Goal: Task Accomplishment & Management: Complete application form

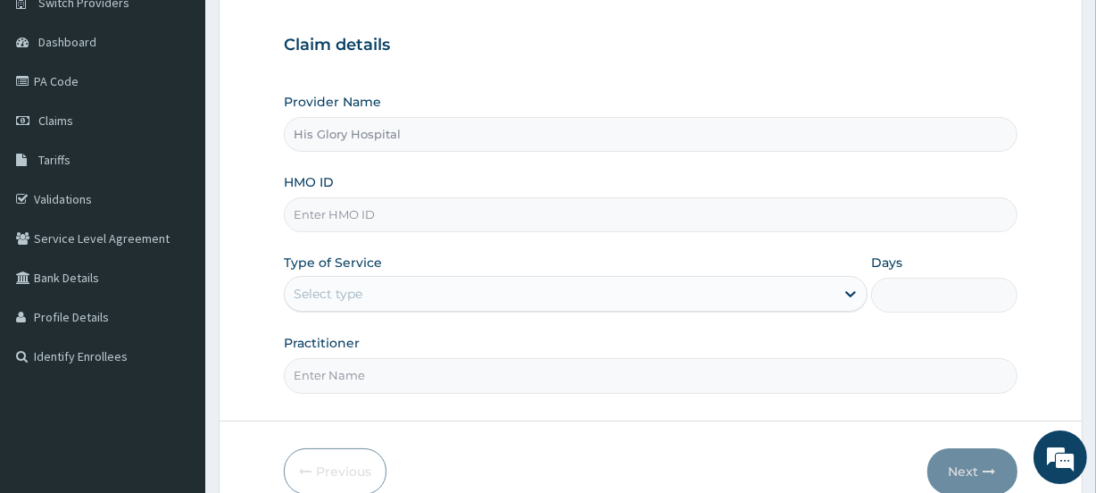
scroll to position [162, 0]
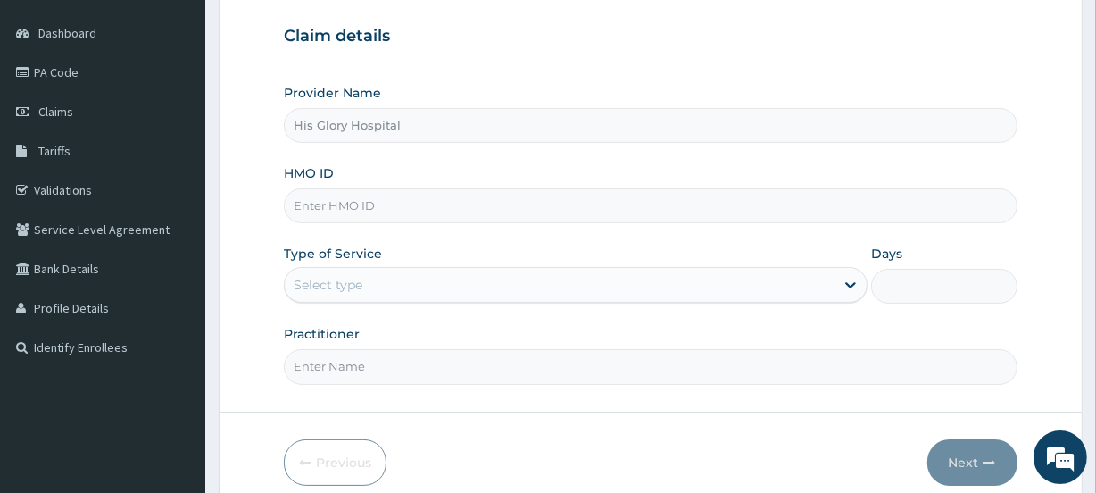
click at [500, 297] on div "Select type" at bounding box center [560, 284] width 550 height 29
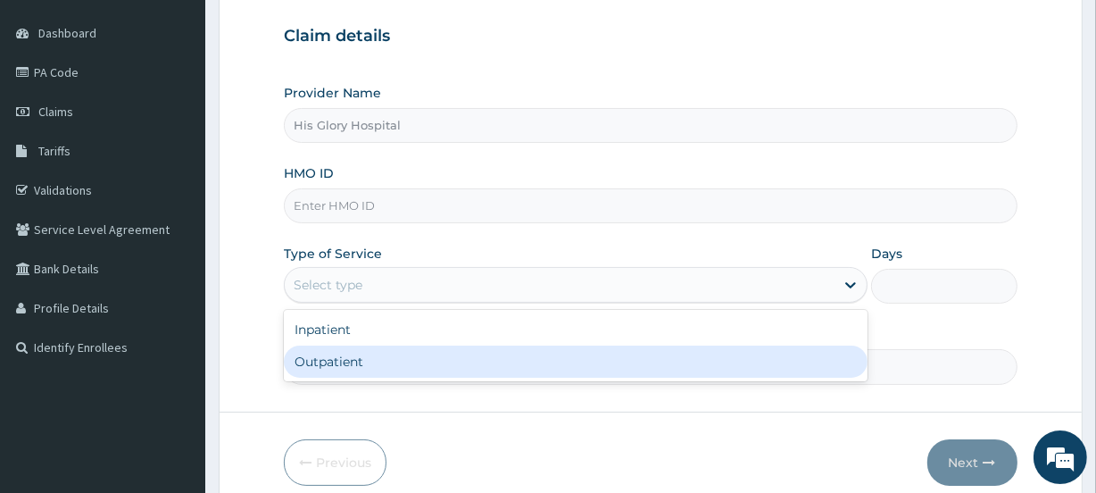
click at [500, 353] on div "Outpatient" at bounding box center [576, 361] width 584 height 32
type input "1"
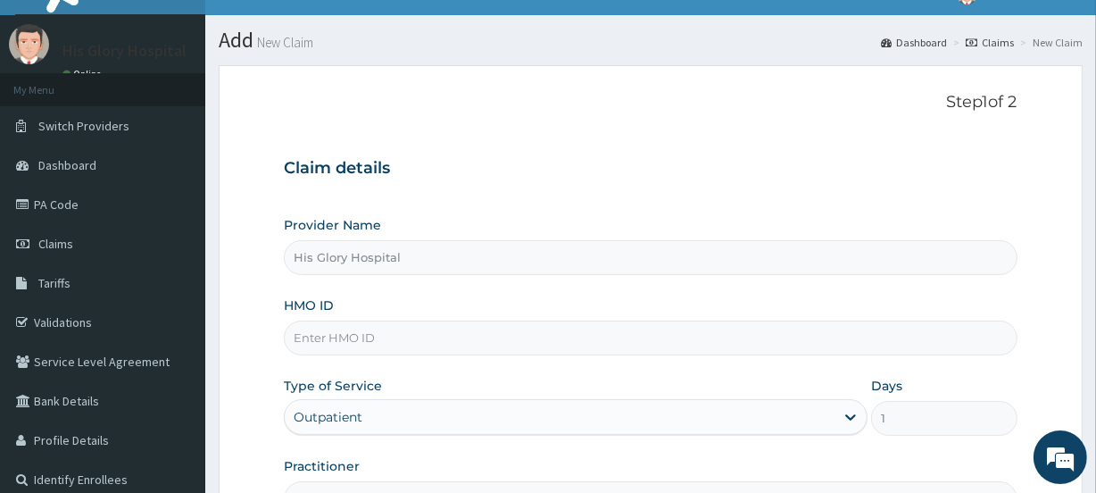
scroll to position [0, 0]
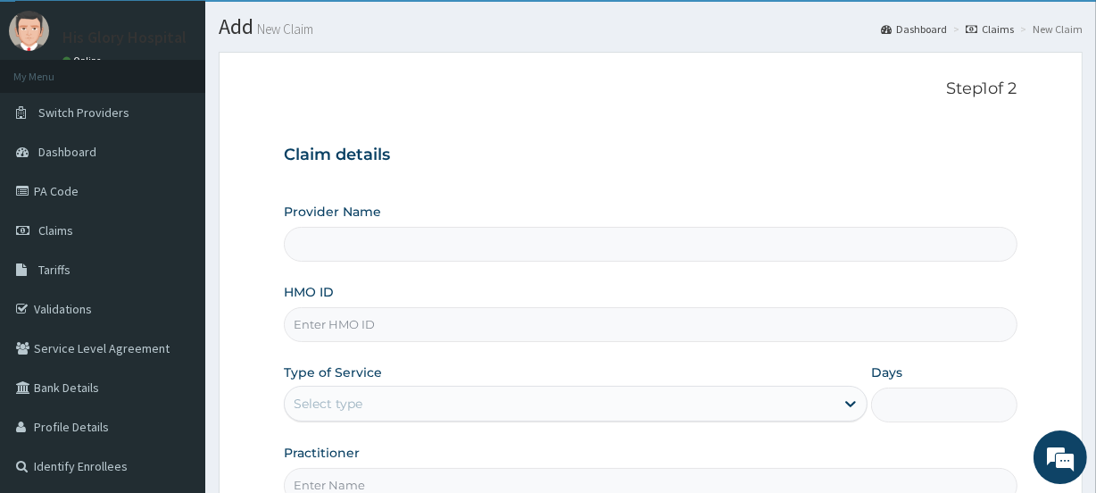
scroll to position [80, 0]
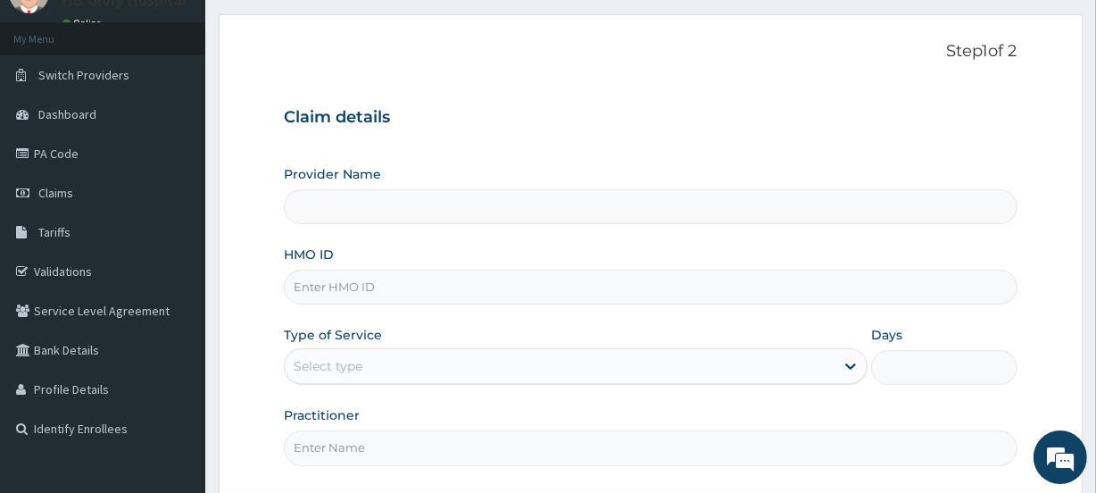
click at [389, 280] on input "HMO ID" at bounding box center [650, 287] width 733 height 35
type input "y"
click at [358, 287] on input "YXD/10004/A" at bounding box center [650, 287] width 733 height 35
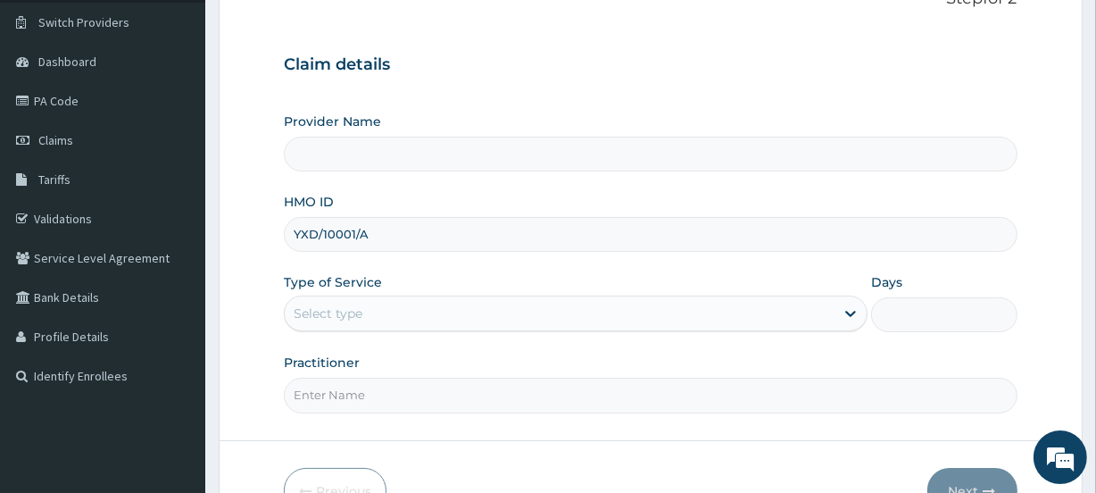
scroll to position [162, 0]
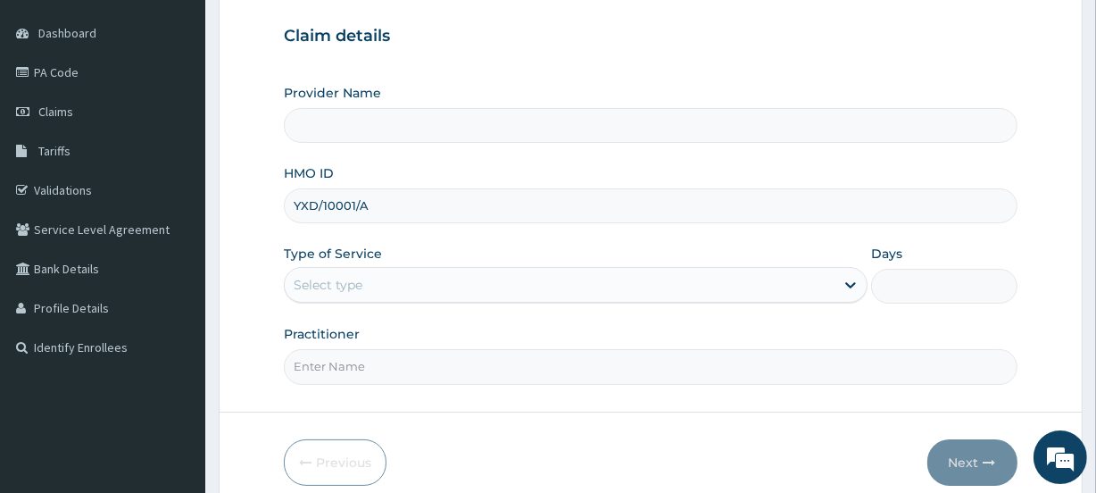
type input "YXD/10001/A"
click at [477, 290] on div "Select type" at bounding box center [560, 284] width 550 height 29
click at [403, 290] on div "Select type" at bounding box center [560, 284] width 550 height 29
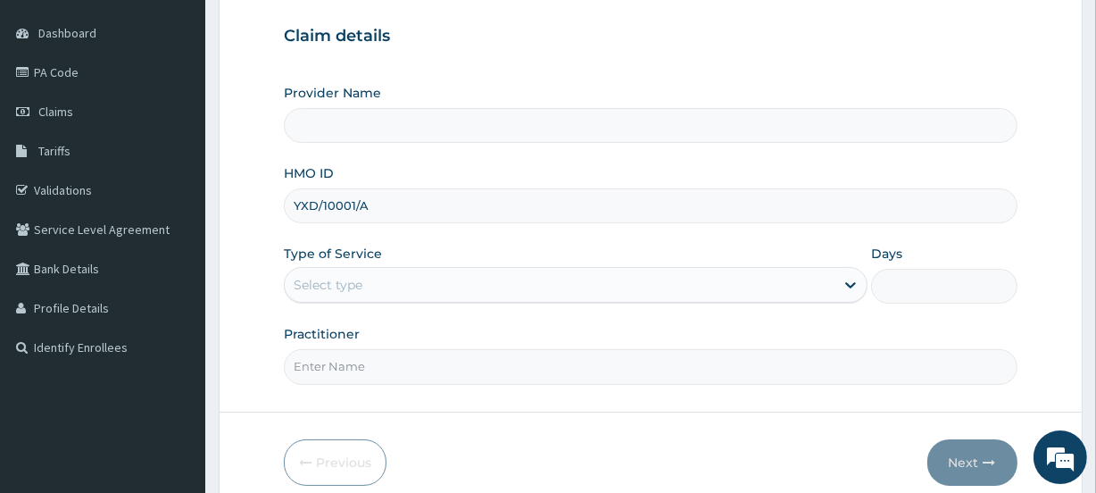
click at [403, 290] on div "Select type" at bounding box center [560, 284] width 550 height 29
click at [73, 120] on link "Claims" at bounding box center [102, 111] width 205 height 39
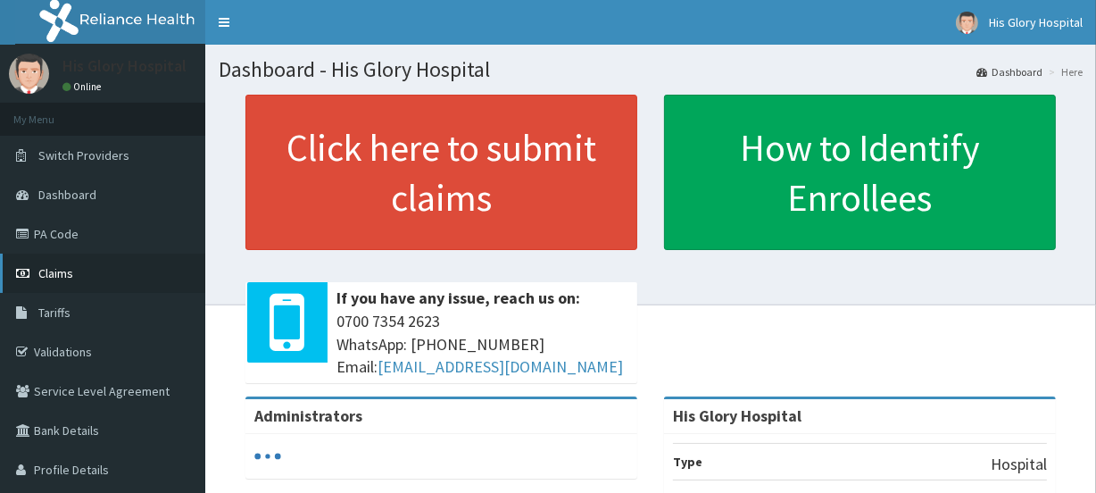
click at [60, 271] on span "Claims" at bounding box center [55, 273] width 35 height 16
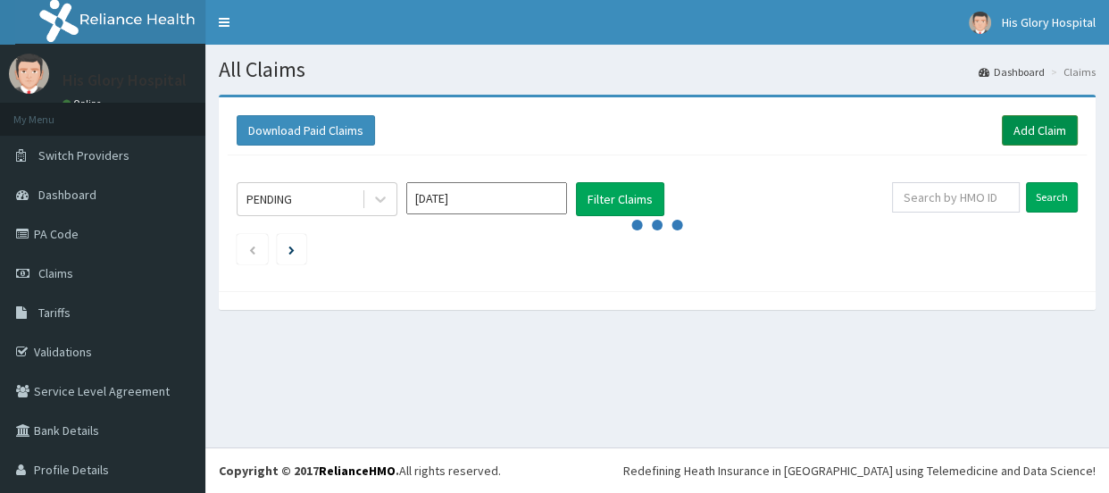
click at [1014, 137] on link "Add Claim" at bounding box center [1040, 130] width 76 height 30
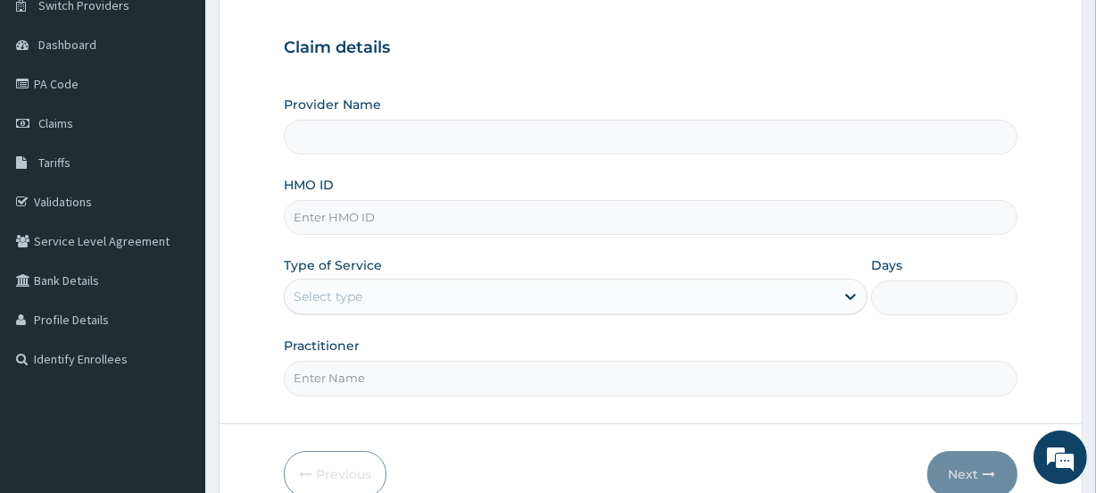
scroll to position [162, 0]
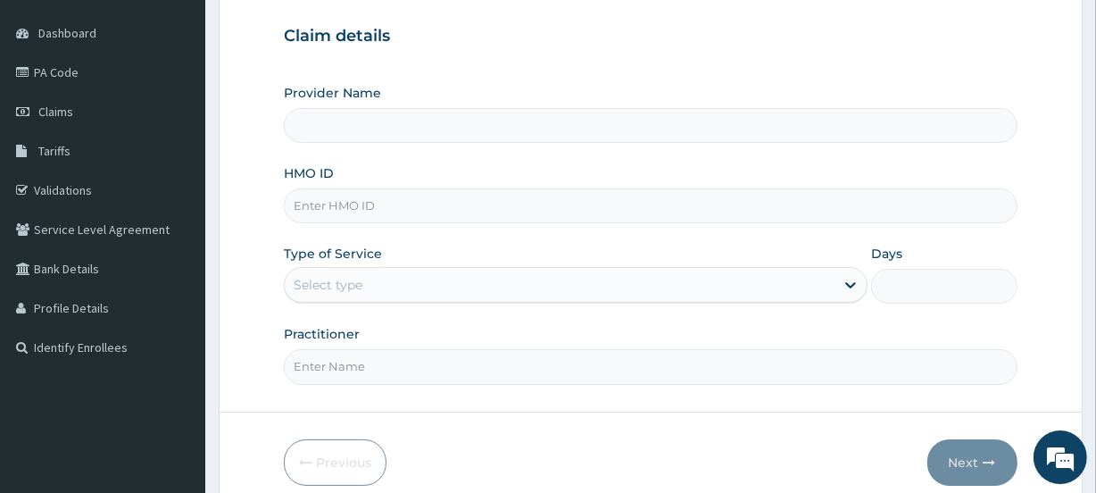
click at [485, 212] on input "HMO ID" at bounding box center [650, 205] width 733 height 35
type input "His Glory Hospital"
type input "YXD/10001/A"
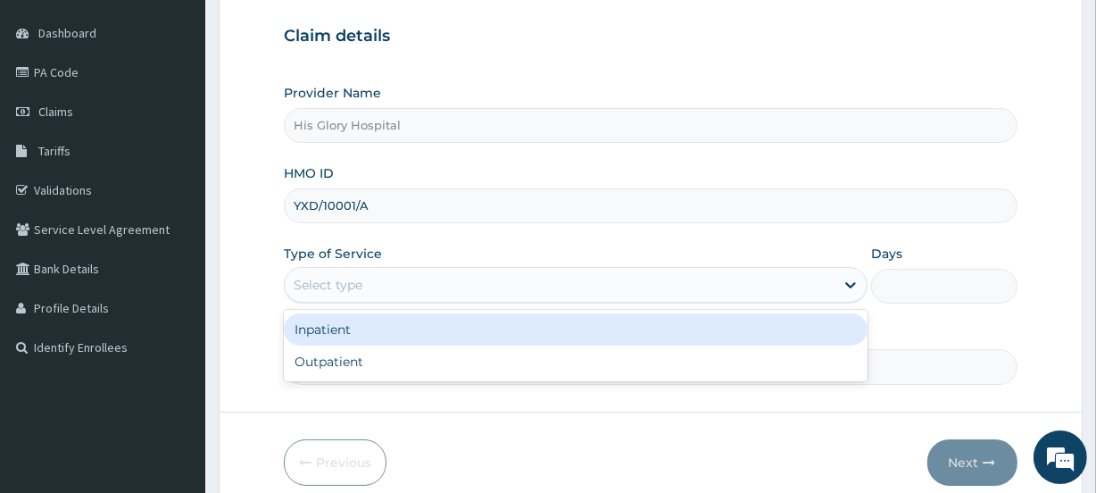
click at [328, 277] on div "Select type" at bounding box center [328, 285] width 69 height 18
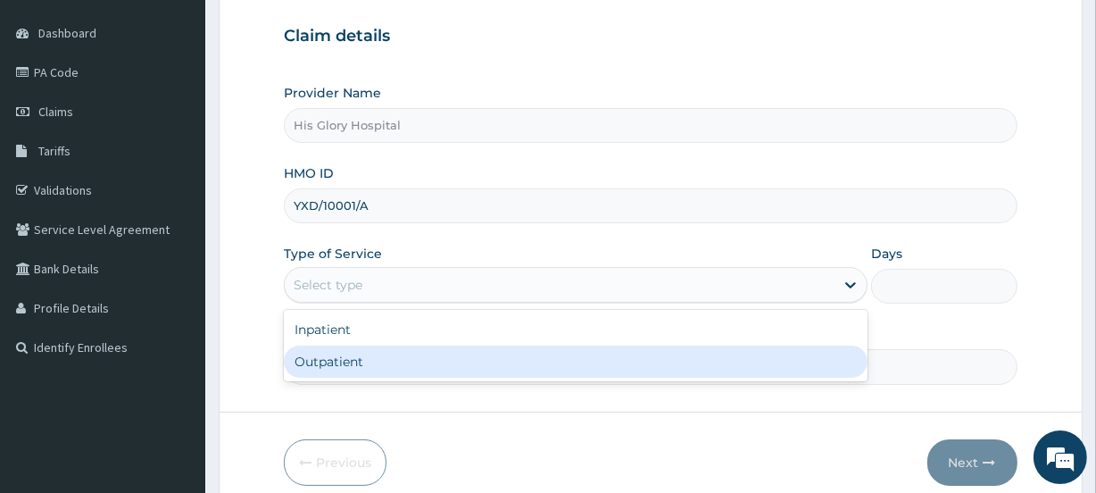
click at [340, 354] on div "Outpatient" at bounding box center [576, 361] width 584 height 32
type input "1"
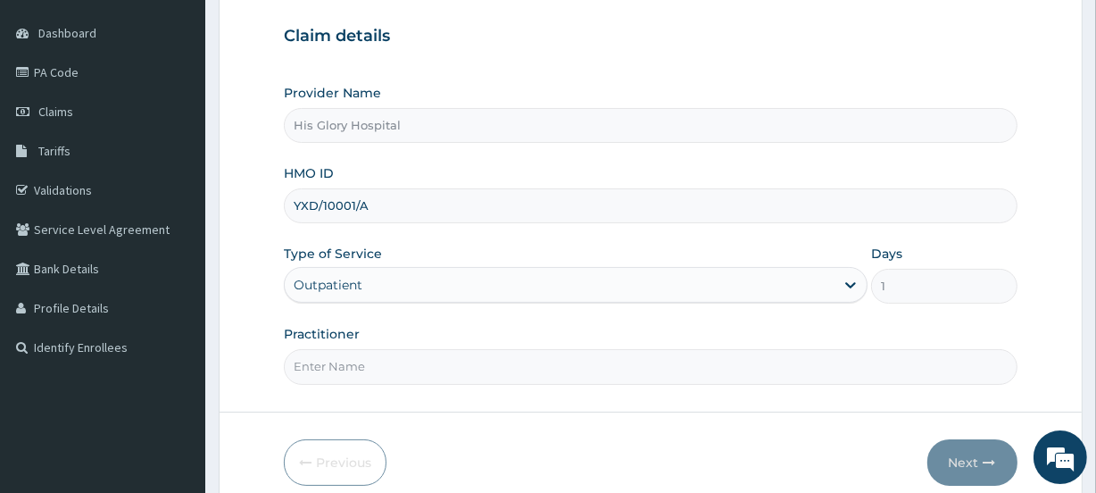
click at [349, 355] on input "Practitioner" at bounding box center [650, 366] width 733 height 35
type input "NNAMANI KINGSLEY"
click at [974, 448] on button "Next" at bounding box center [972, 462] width 90 height 46
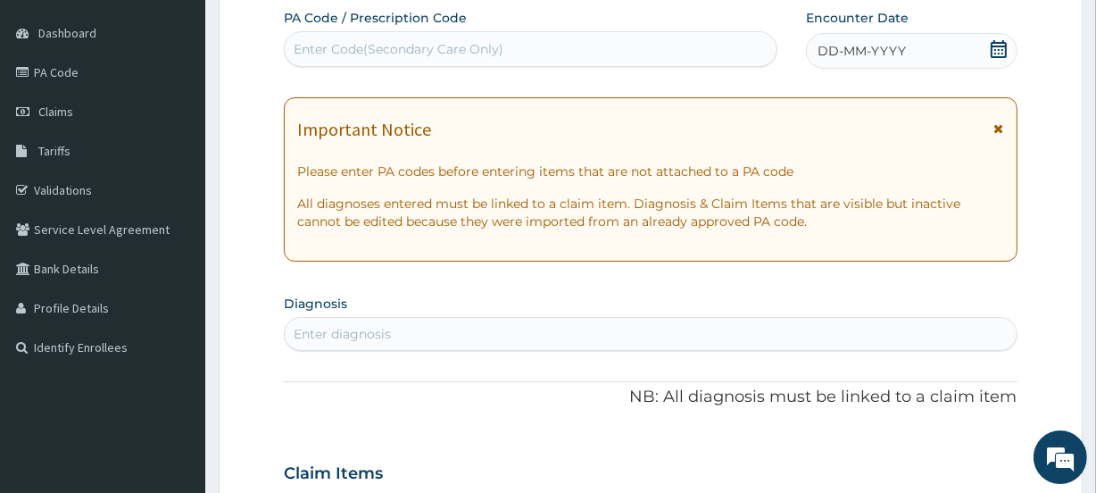
click at [1003, 129] on icon at bounding box center [999, 128] width 10 height 12
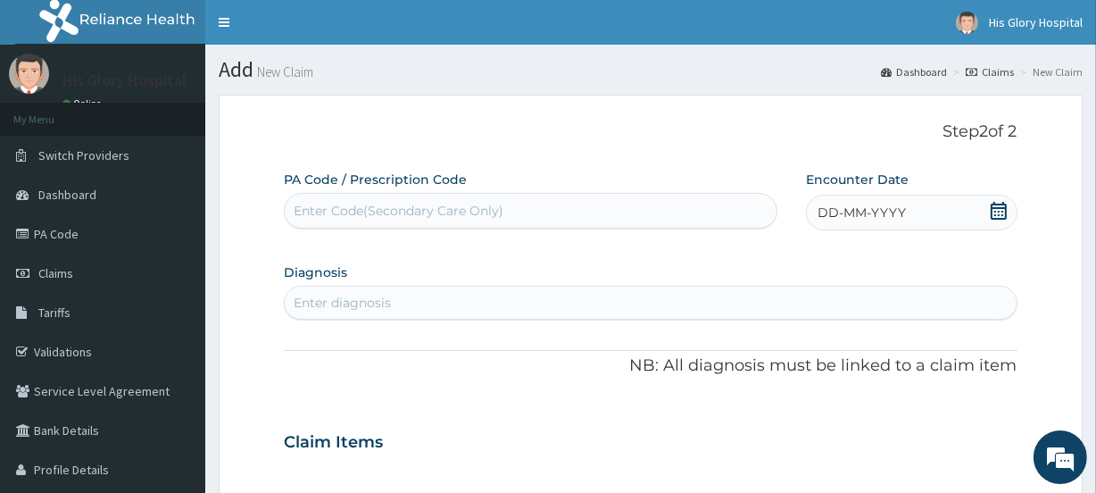
click at [940, 204] on div "DD-MM-YYYY" at bounding box center [912, 213] width 212 height 36
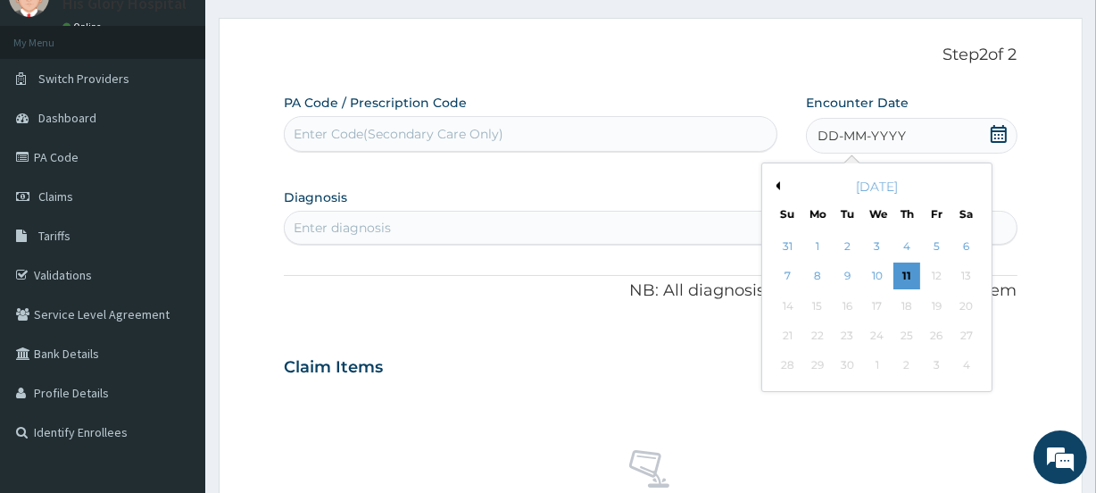
scroll to position [162, 0]
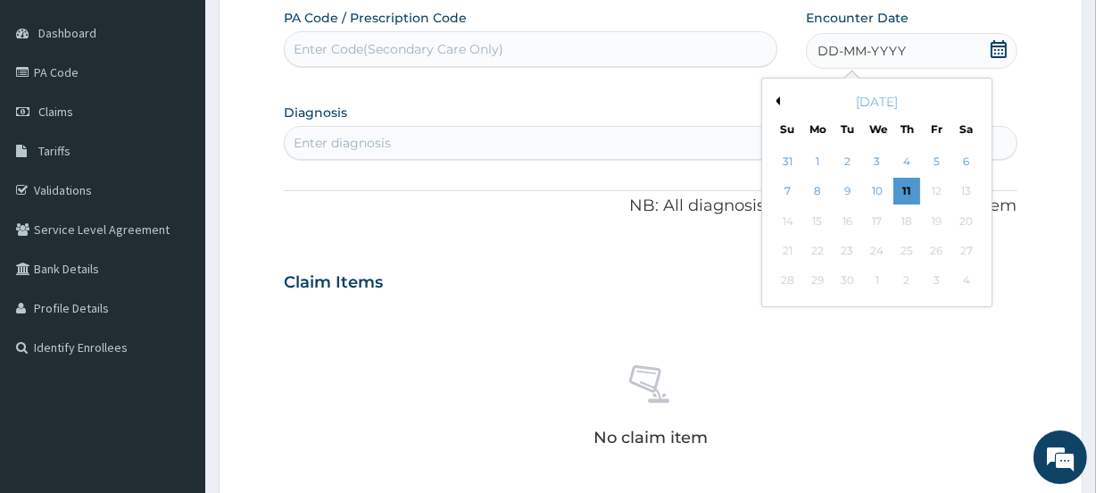
click at [553, 378] on div "No claim item" at bounding box center [650, 408] width 733 height 205
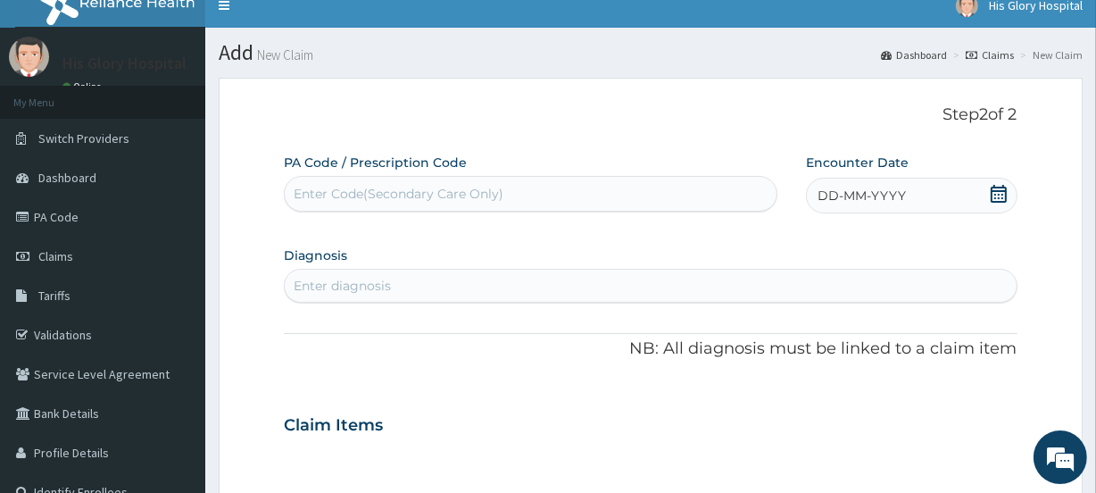
scroll to position [0, 0]
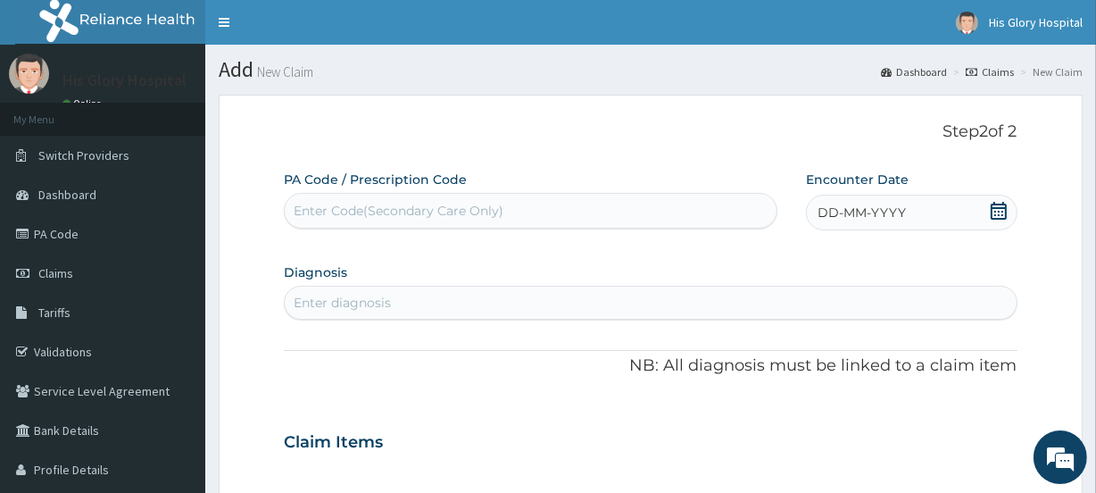
click at [900, 208] on span "DD-MM-YYYY" at bounding box center [862, 213] width 88 height 18
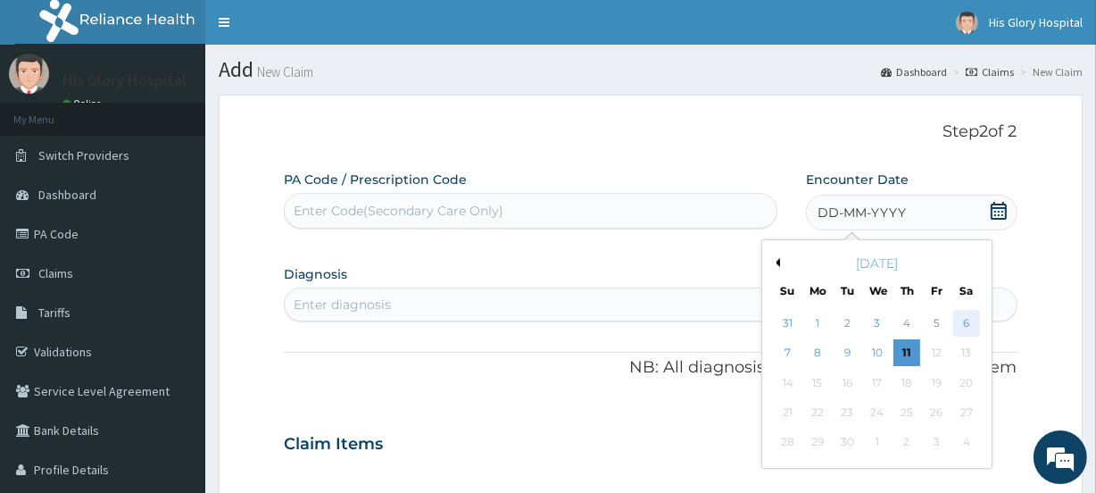
click at [966, 330] on div "6" at bounding box center [965, 323] width 27 height 27
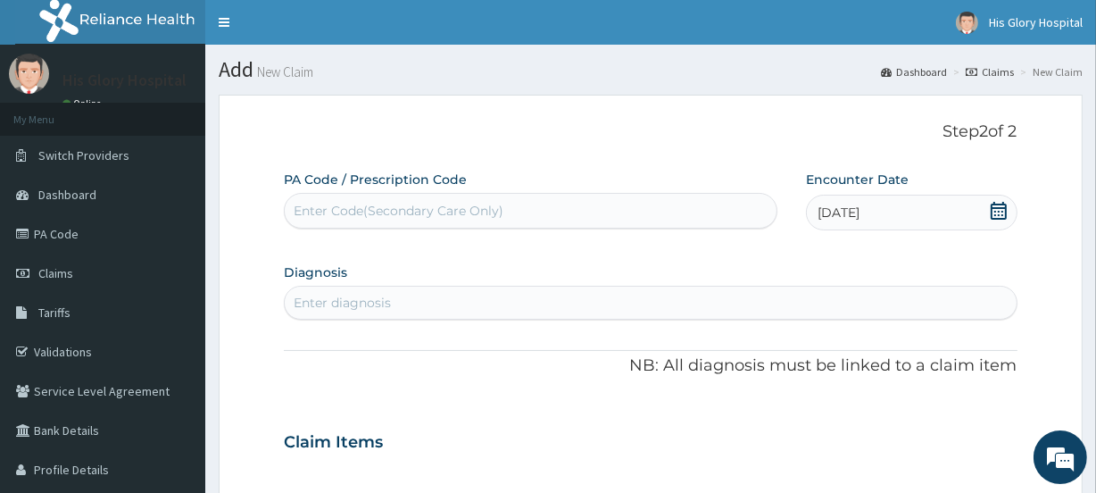
click at [376, 301] on div "Enter diagnosis" at bounding box center [342, 303] width 97 height 18
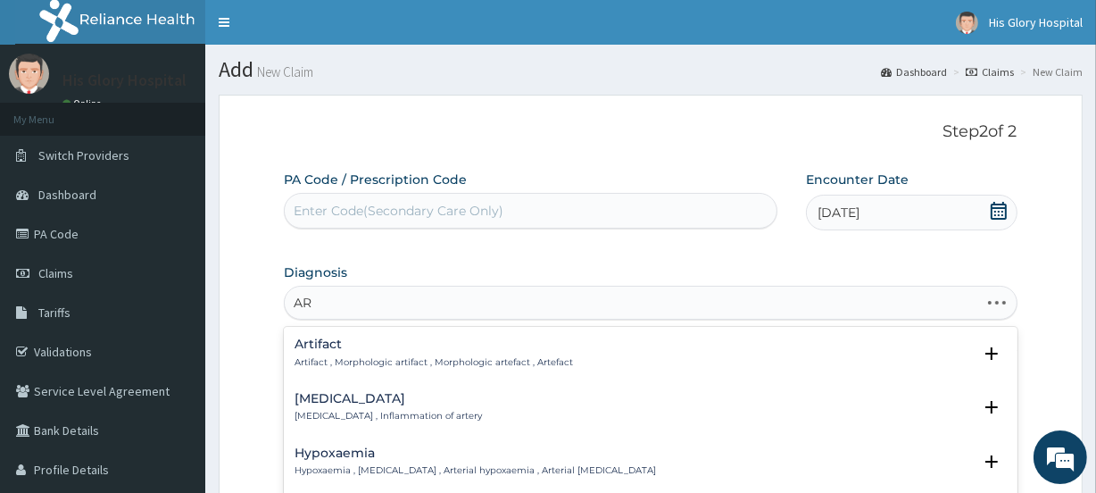
type input "A"
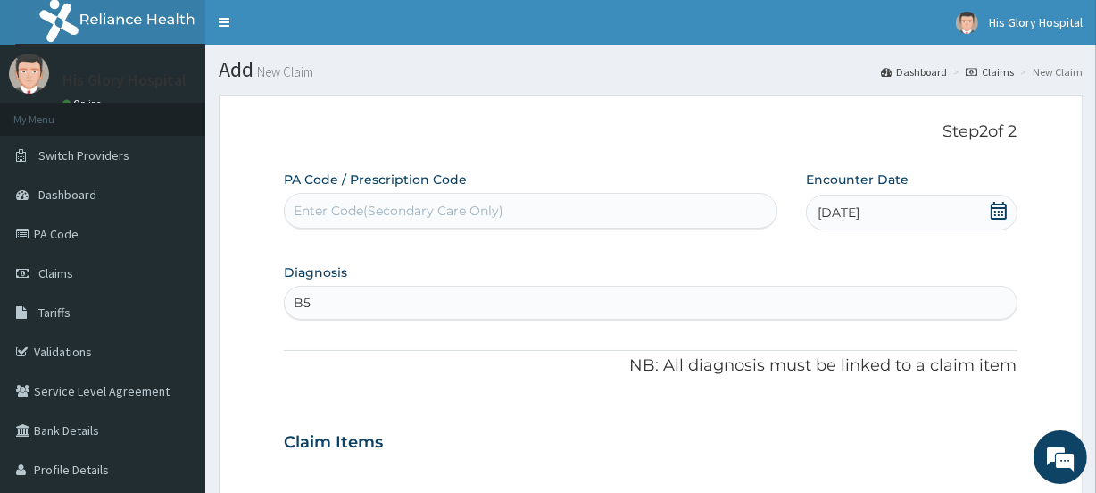
type input "B"
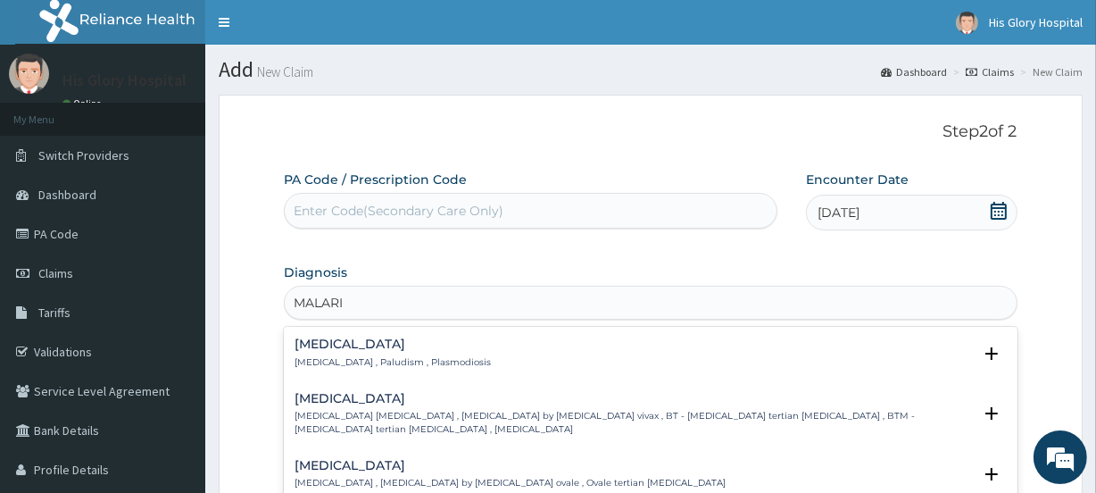
type input "MALARIA"
click at [356, 339] on h4 "Malaria" at bounding box center [393, 343] width 196 height 13
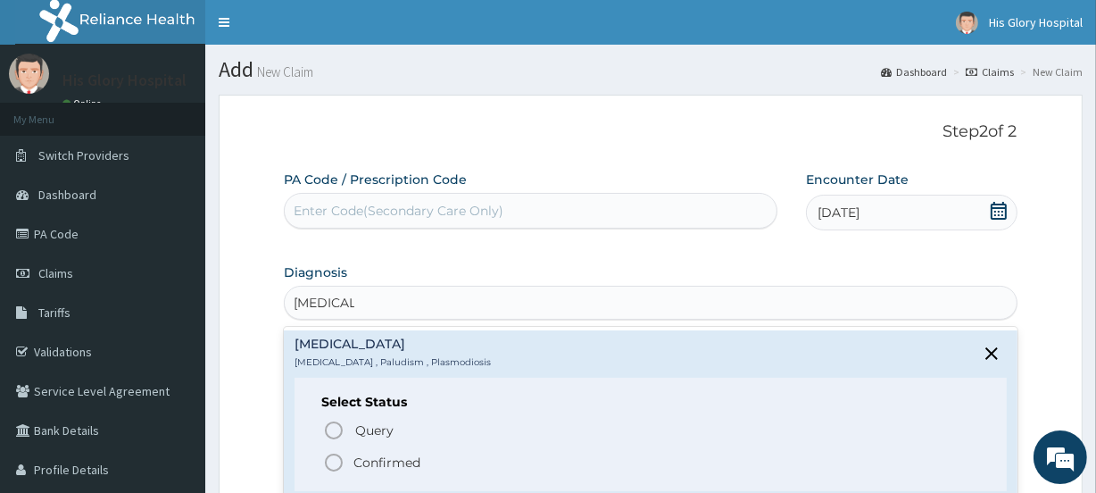
click at [366, 463] on p "Confirmed" at bounding box center [386, 462] width 67 height 18
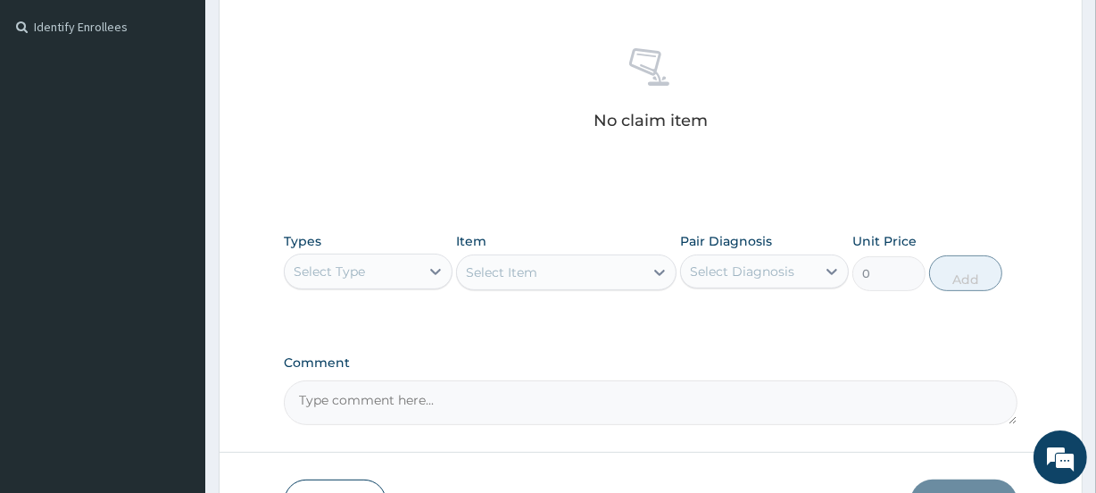
scroll to position [568, 0]
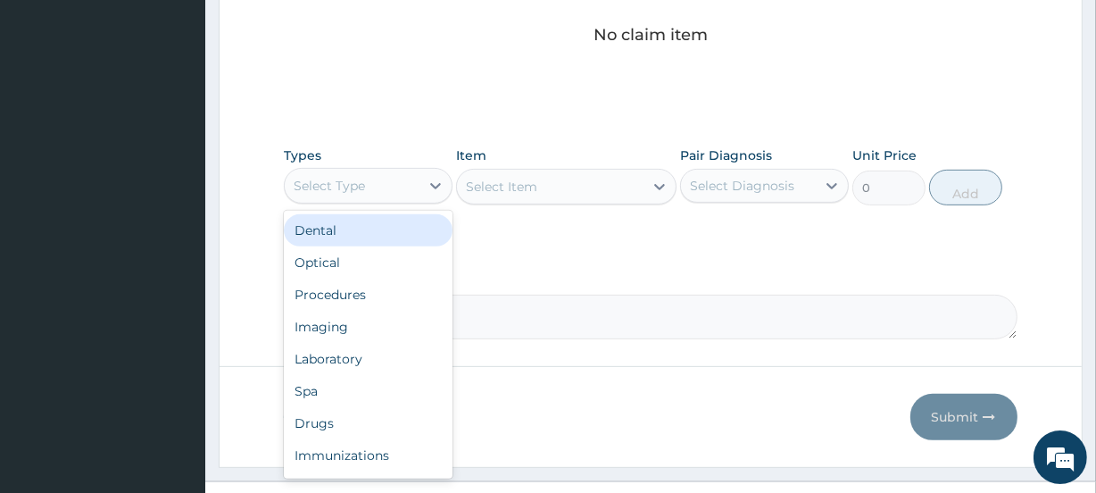
click at [376, 176] on div "Select Type" at bounding box center [352, 185] width 135 height 29
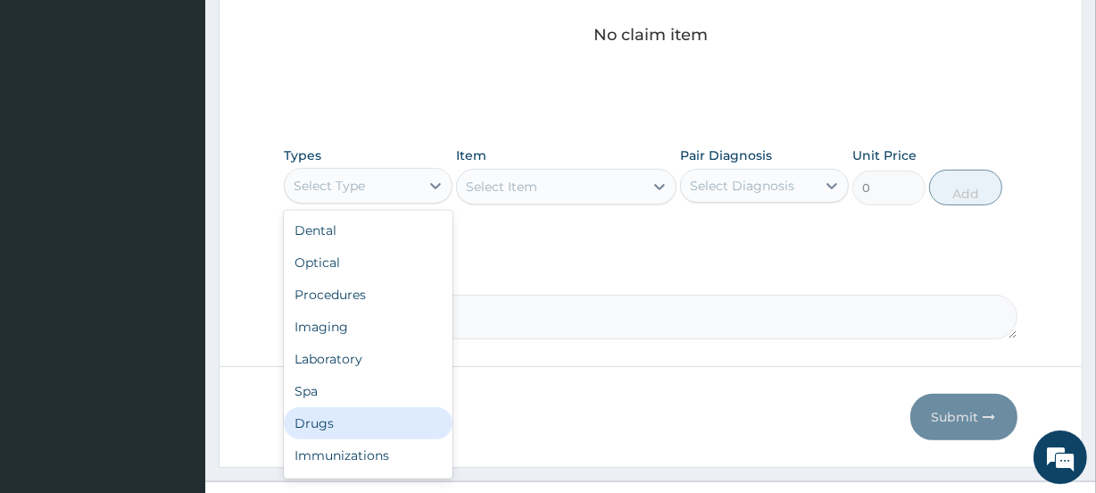
drag, startPoint x: 397, startPoint y: 421, endPoint x: 441, endPoint y: 394, distance: 51.8
click at [401, 421] on div "Drugs" at bounding box center [368, 423] width 169 height 32
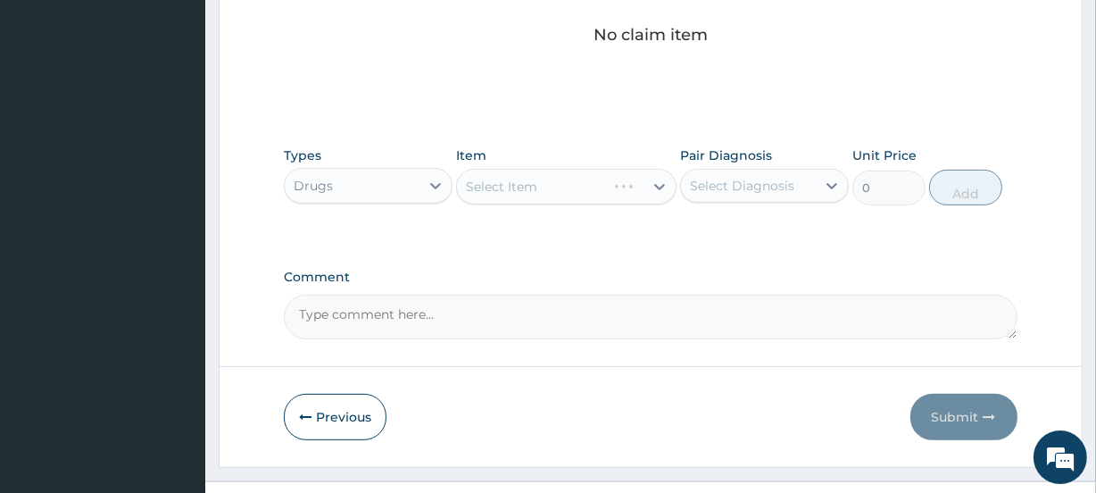
click at [611, 183] on div "Select Item" at bounding box center [566, 187] width 220 height 36
click at [608, 183] on div "Select Item" at bounding box center [566, 187] width 220 height 36
click at [633, 180] on div "Select Item" at bounding box center [566, 187] width 220 height 36
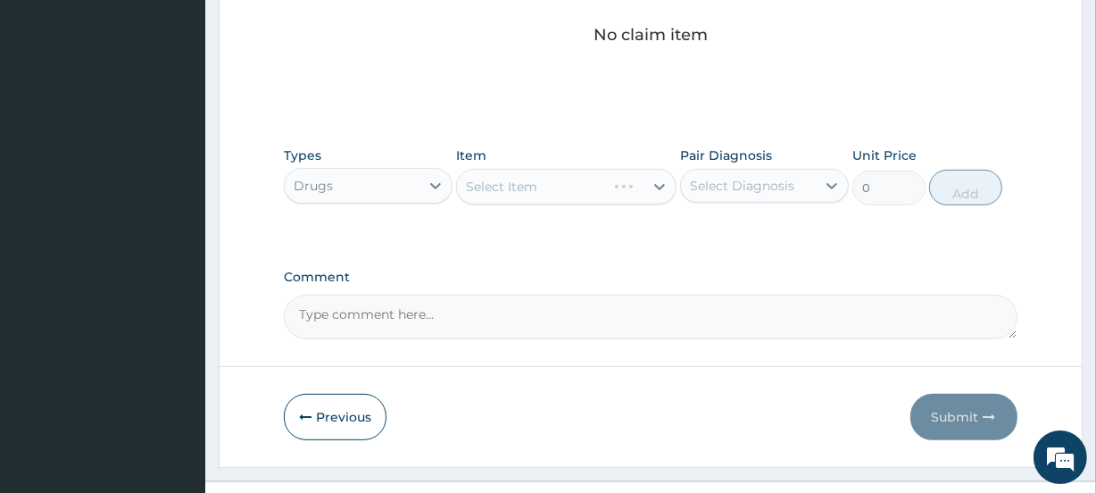
click at [633, 180] on div "Select Item" at bounding box center [566, 187] width 220 height 36
click at [631, 181] on div "Select Item" at bounding box center [566, 187] width 220 height 36
click at [644, 195] on div "Select Item" at bounding box center [566, 187] width 220 height 36
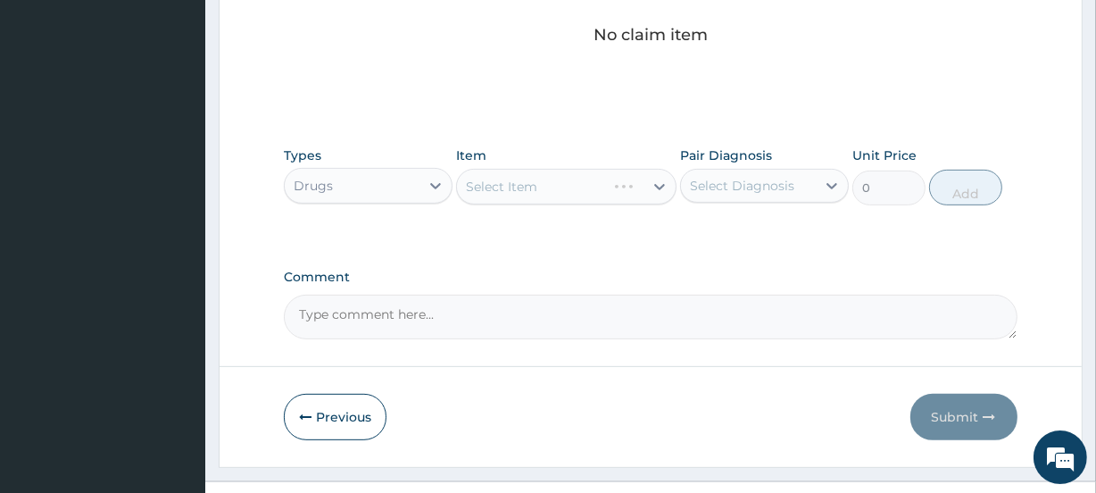
click at [664, 187] on div "Select Item" at bounding box center [566, 187] width 220 height 36
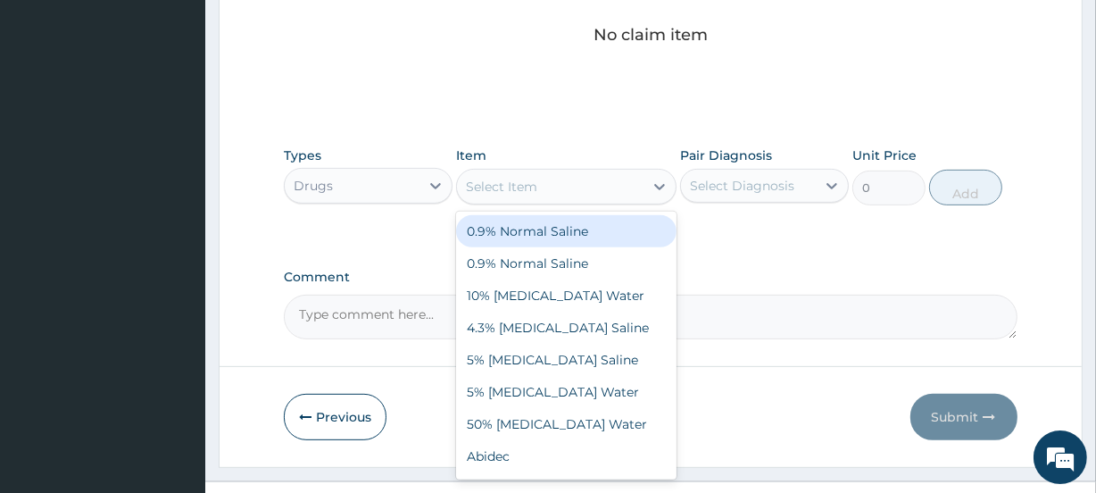
click at [664, 187] on icon at bounding box center [660, 187] width 18 height 18
click at [663, 186] on icon at bounding box center [660, 187] width 18 height 18
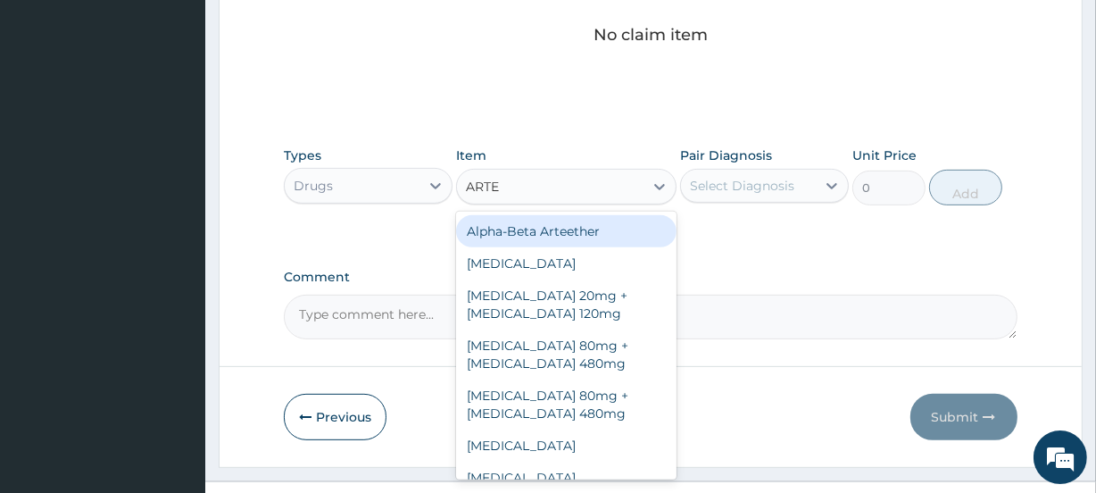
type input "ARTEM"
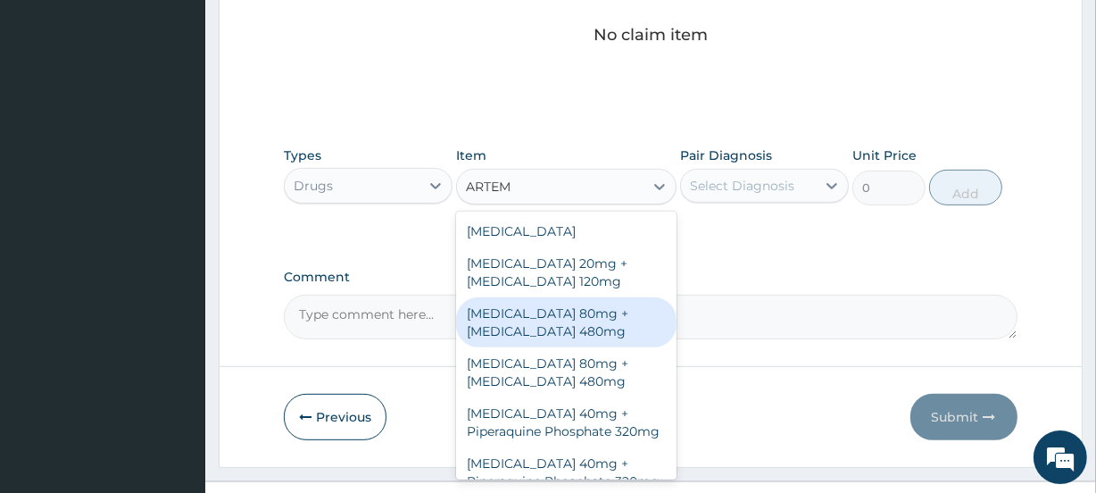
click at [534, 325] on div "Artemether 80mg + Lumefantrine 480mg" at bounding box center [566, 322] width 220 height 50
type input "500"
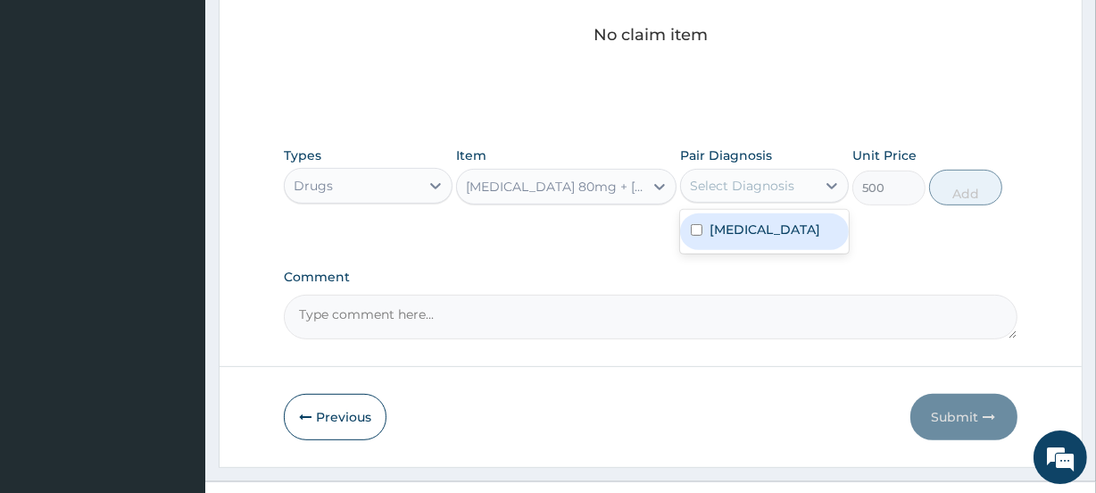
click at [785, 190] on div "Select Diagnosis" at bounding box center [742, 186] width 104 height 18
click at [776, 227] on div "Malaria" at bounding box center [764, 231] width 169 height 37
checkbox input "true"
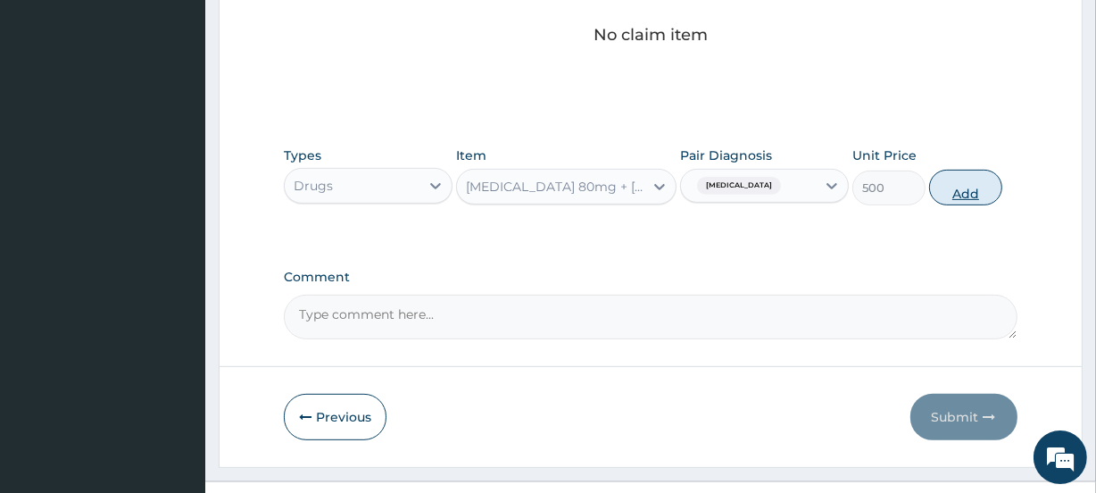
click at [945, 180] on button "Add" at bounding box center [965, 188] width 73 height 36
type input "0"
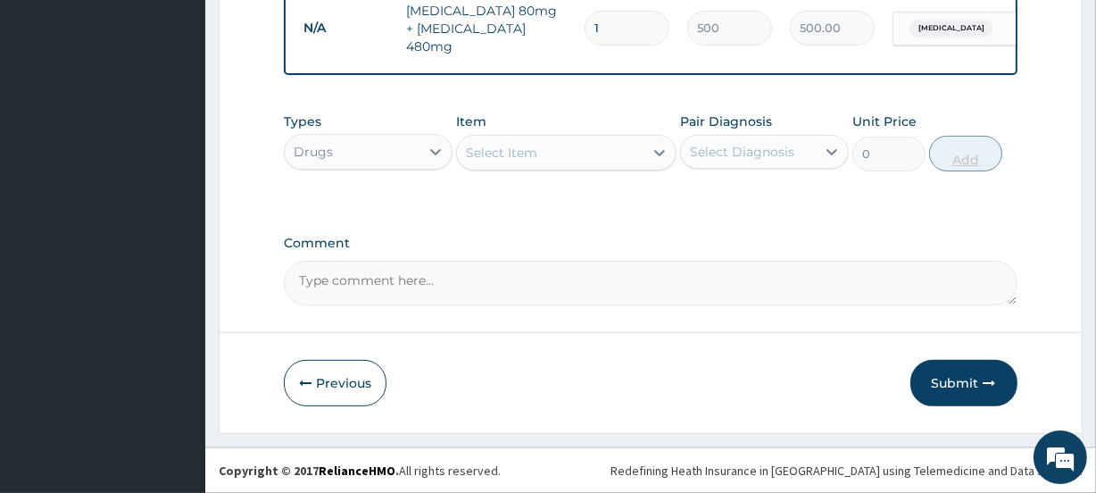
scroll to position [528, 0]
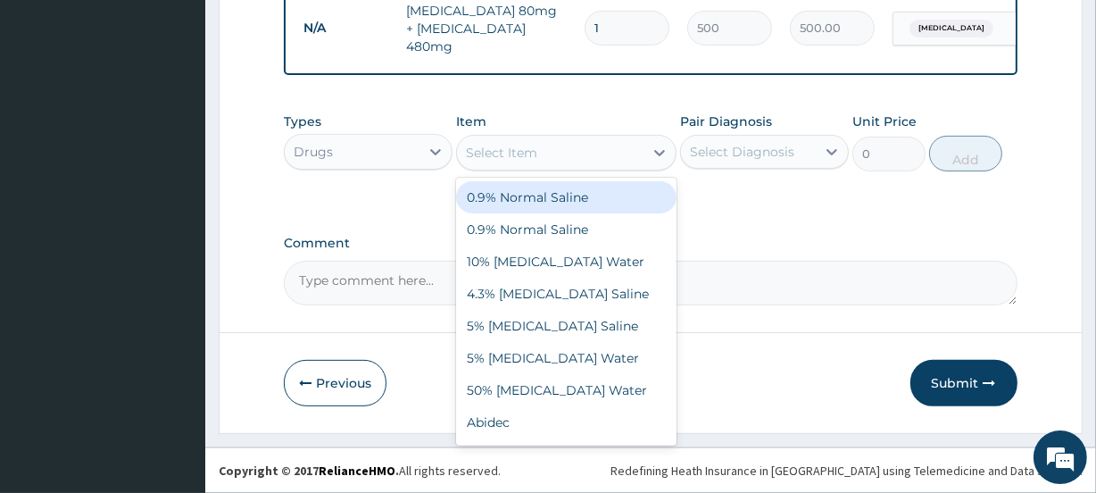
click at [570, 151] on div "Select Item" at bounding box center [550, 152] width 186 height 29
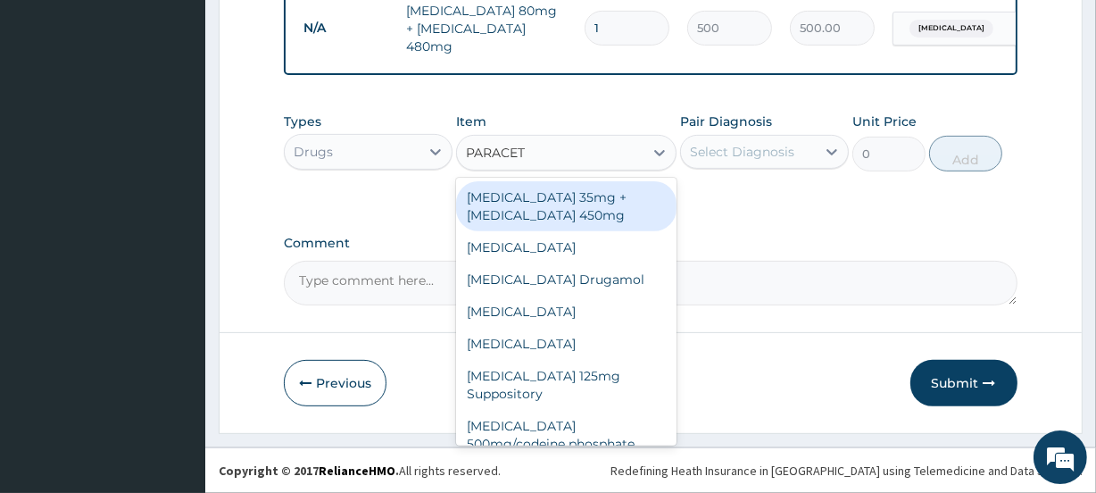
type input "PARACETA"
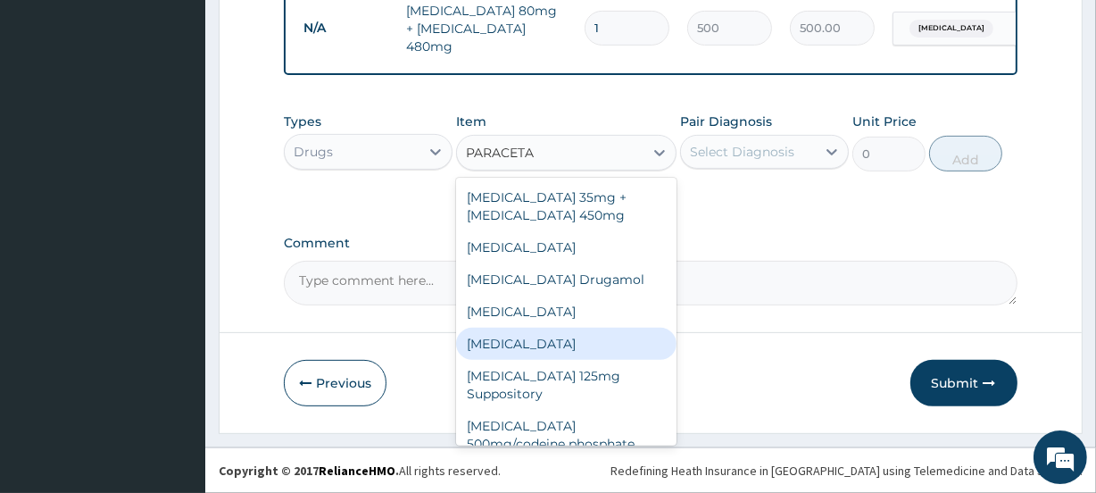
click at [501, 334] on div "Paracetamol" at bounding box center [566, 344] width 220 height 32
type input "30"
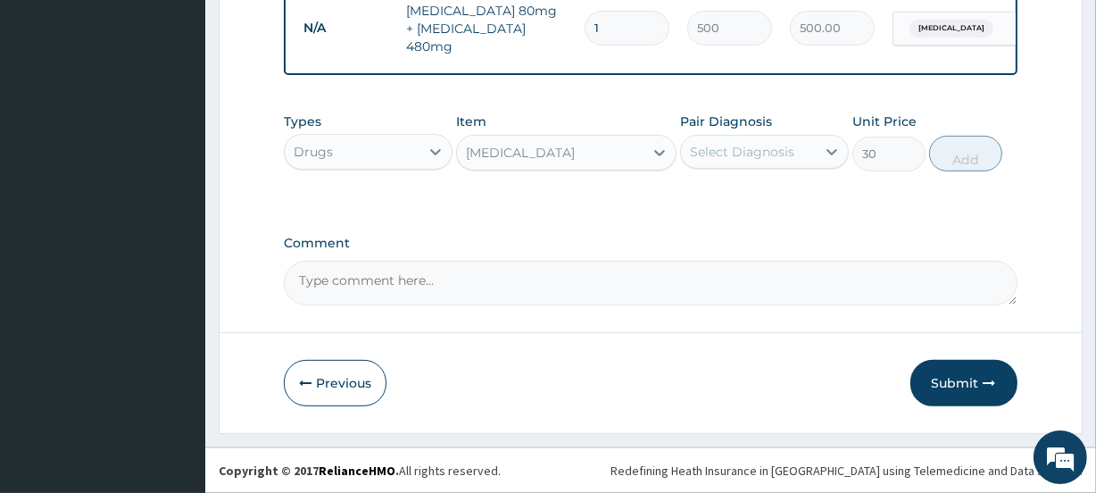
click at [799, 146] on div "Select Diagnosis" at bounding box center [748, 151] width 135 height 29
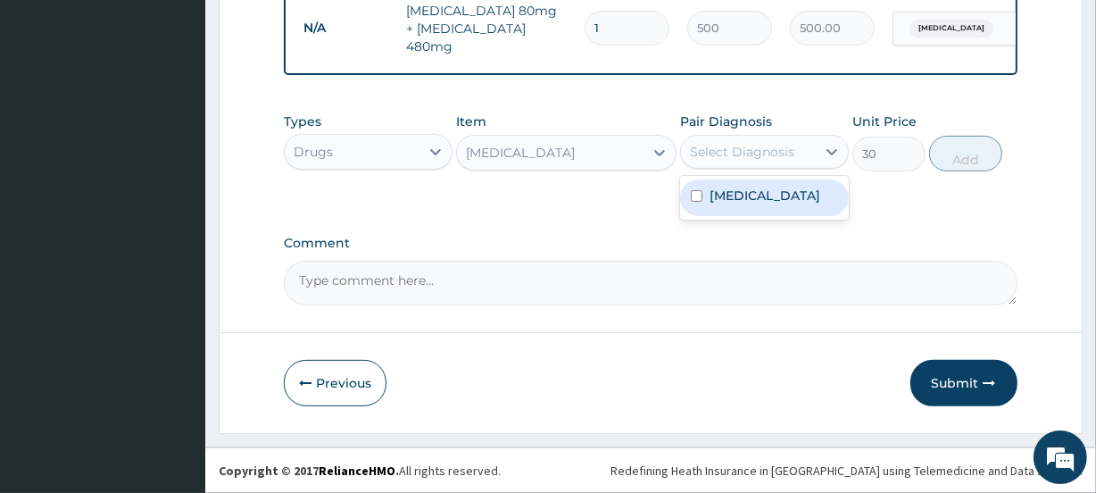
click at [801, 191] on div "Malaria" at bounding box center [764, 197] width 169 height 37
checkbox input "true"
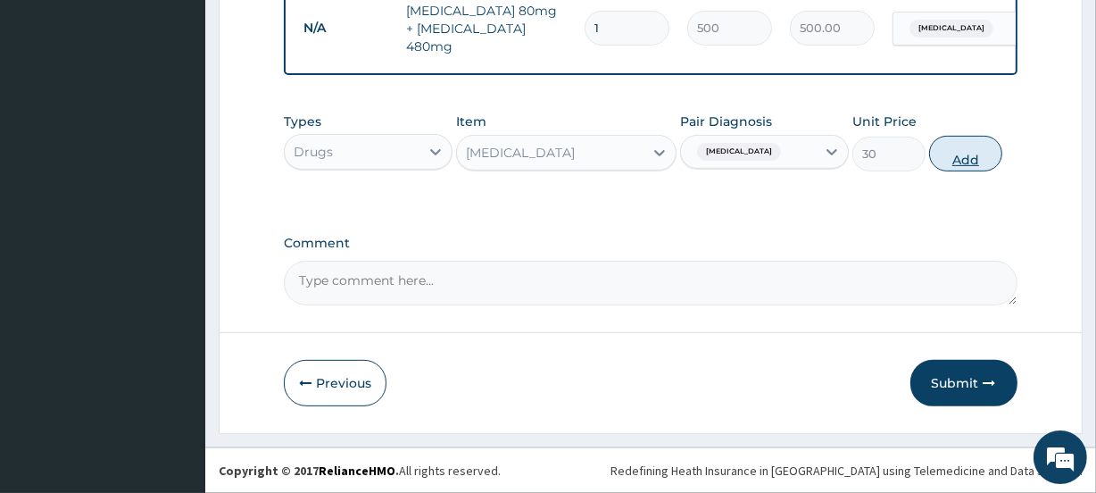
click at [953, 159] on button "Add" at bounding box center [965, 154] width 73 height 36
type input "0"
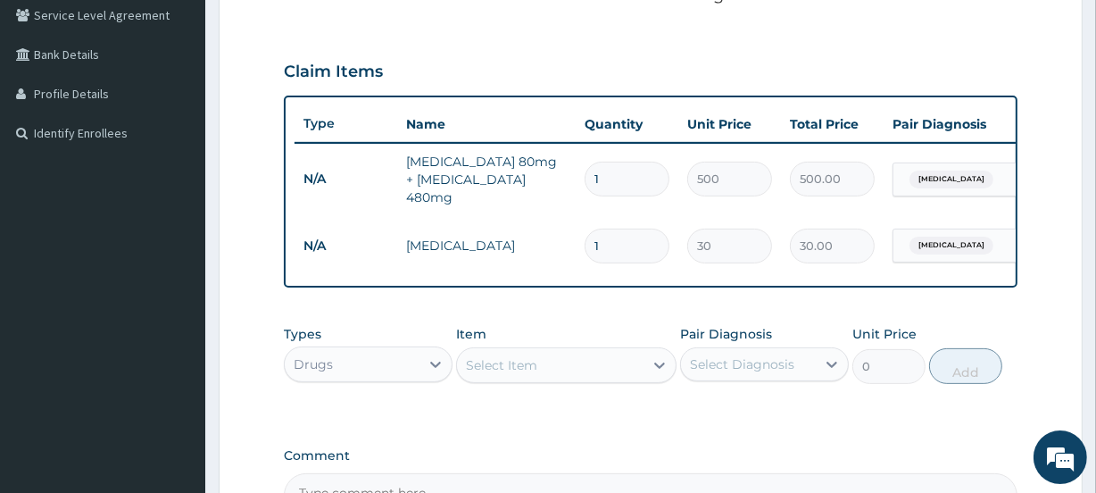
scroll to position [366, 0]
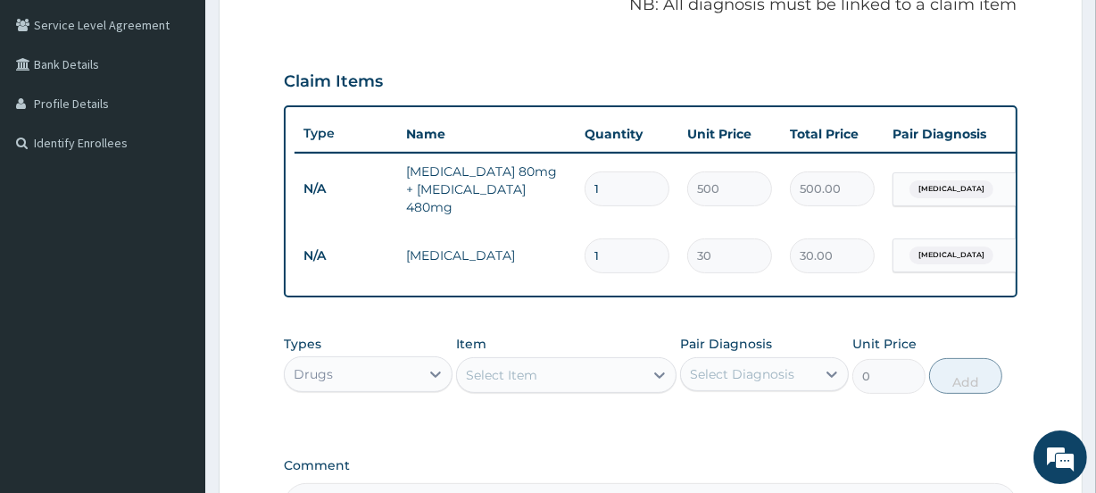
type input "18"
type input "540.00"
type input "18"
click at [623, 181] on input "1" at bounding box center [627, 188] width 85 height 35
type input "0.00"
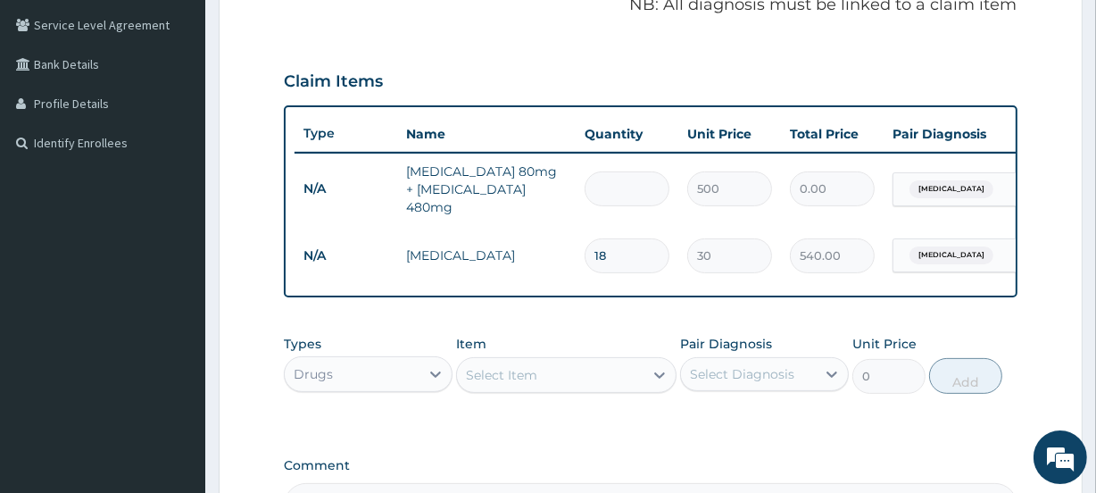
type input "6"
type input "3000.00"
type input "6"
click at [400, 382] on div "Drugs" at bounding box center [352, 374] width 135 height 29
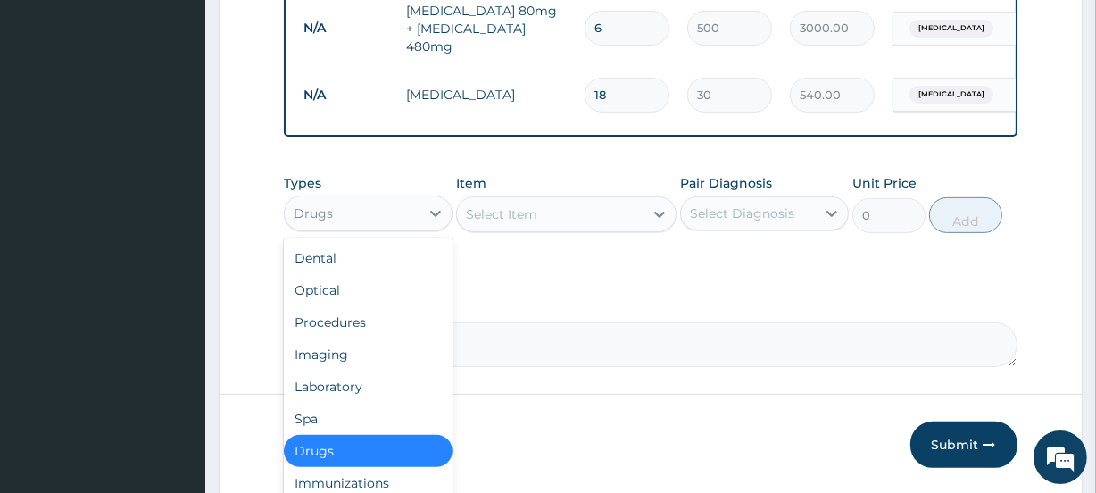
scroll to position [528, 0]
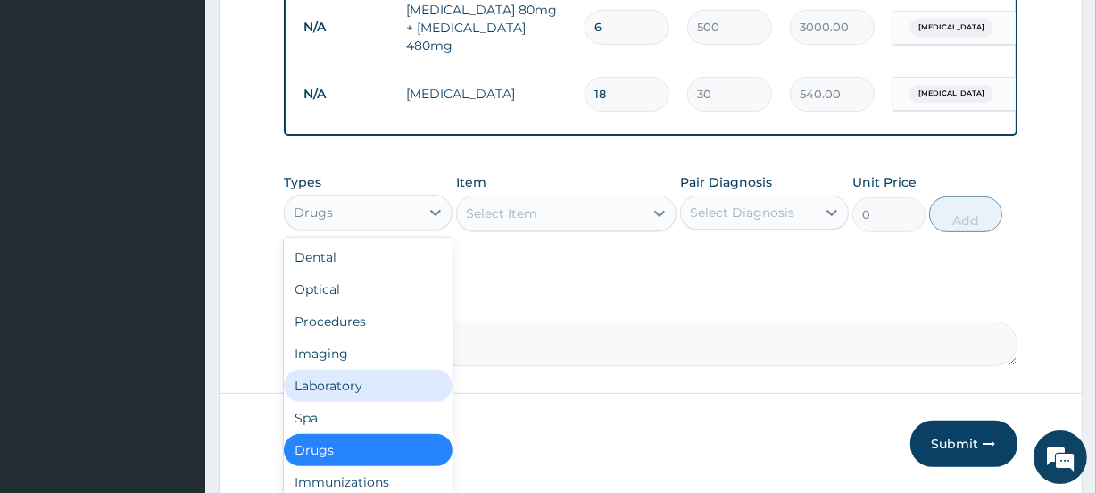
click at [382, 384] on div "Laboratory" at bounding box center [368, 386] width 169 height 32
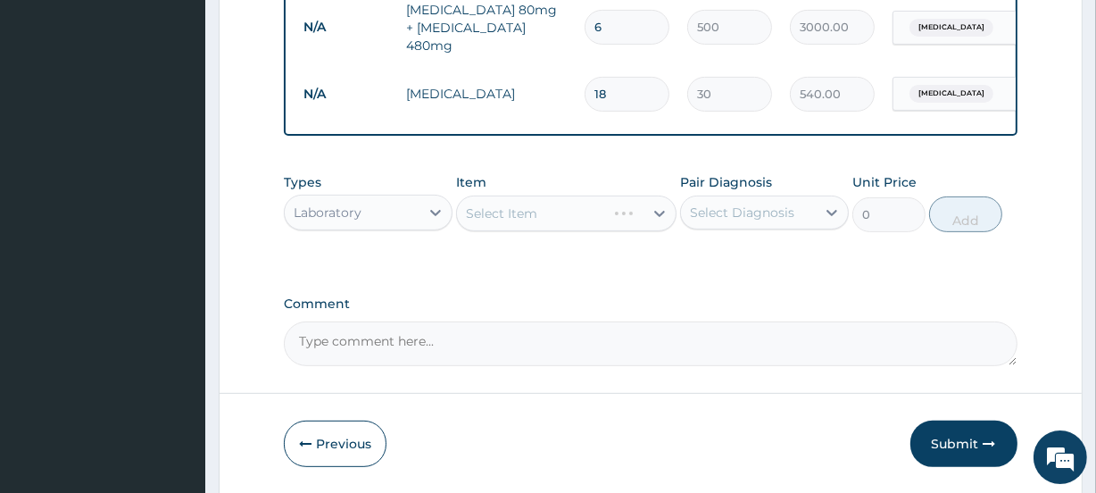
click at [554, 206] on div "Select Item" at bounding box center [566, 213] width 220 height 36
click at [593, 214] on div "Select Item" at bounding box center [566, 213] width 220 height 36
drag, startPoint x: 602, startPoint y: 214, endPoint x: 660, endPoint y: 220, distance: 58.3
click at [615, 214] on div "Select Item" at bounding box center [566, 213] width 220 height 36
click at [660, 220] on div "Select Item" at bounding box center [566, 213] width 220 height 36
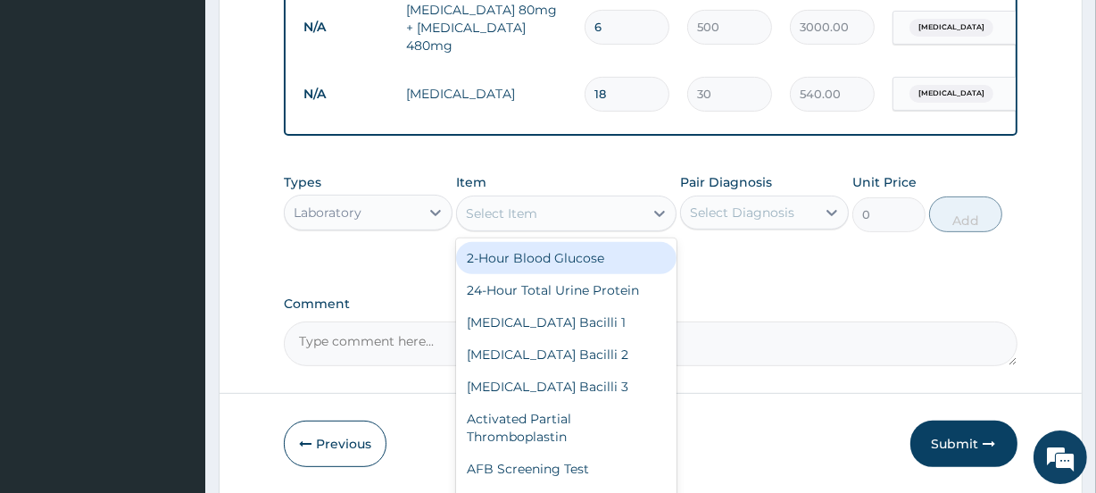
click at [660, 220] on icon at bounding box center [660, 213] width 18 height 18
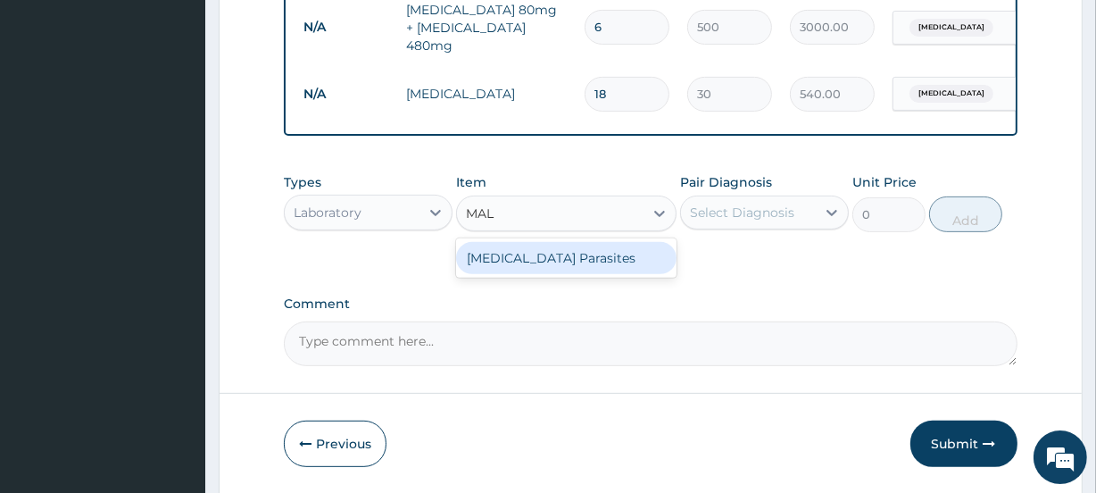
type input "MALA"
click at [595, 254] on div "Malaria Parasites" at bounding box center [566, 258] width 220 height 32
type input "1500"
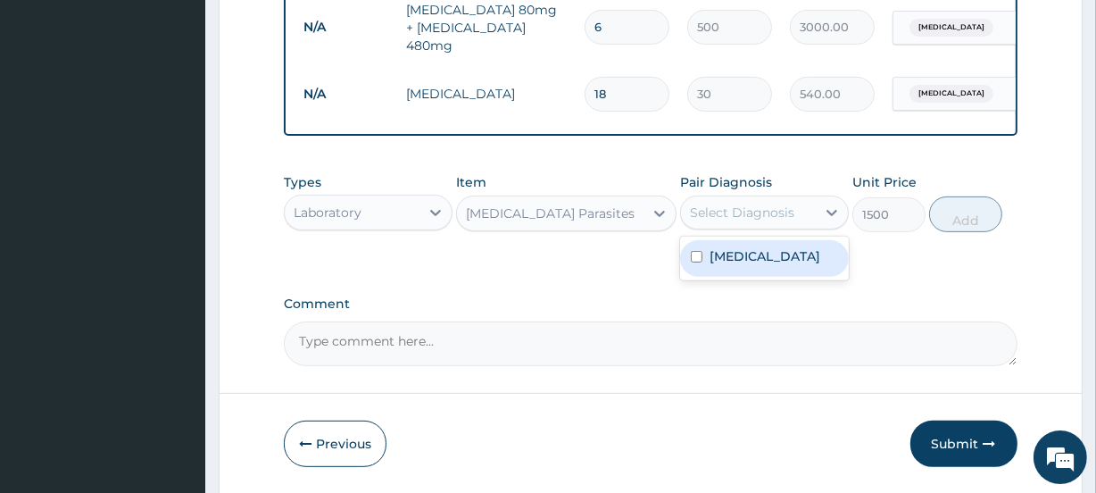
click at [725, 205] on div "Select Diagnosis" at bounding box center [742, 213] width 104 height 18
click at [741, 250] on label "Malaria" at bounding box center [765, 256] width 111 height 18
checkbox input "true"
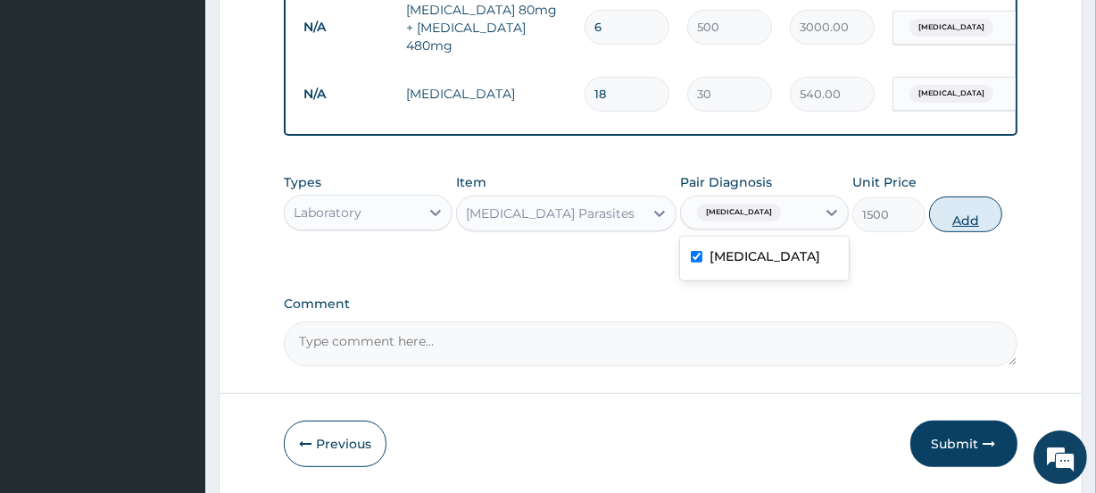
click at [949, 222] on button "Add" at bounding box center [965, 214] width 73 height 36
type input "0"
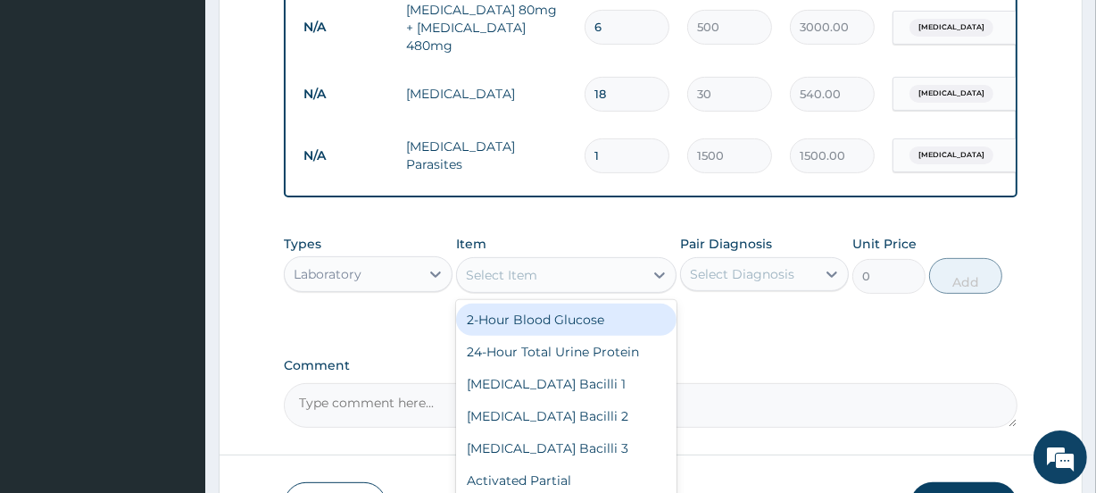
click at [582, 284] on div "Select Item" at bounding box center [550, 275] width 186 height 29
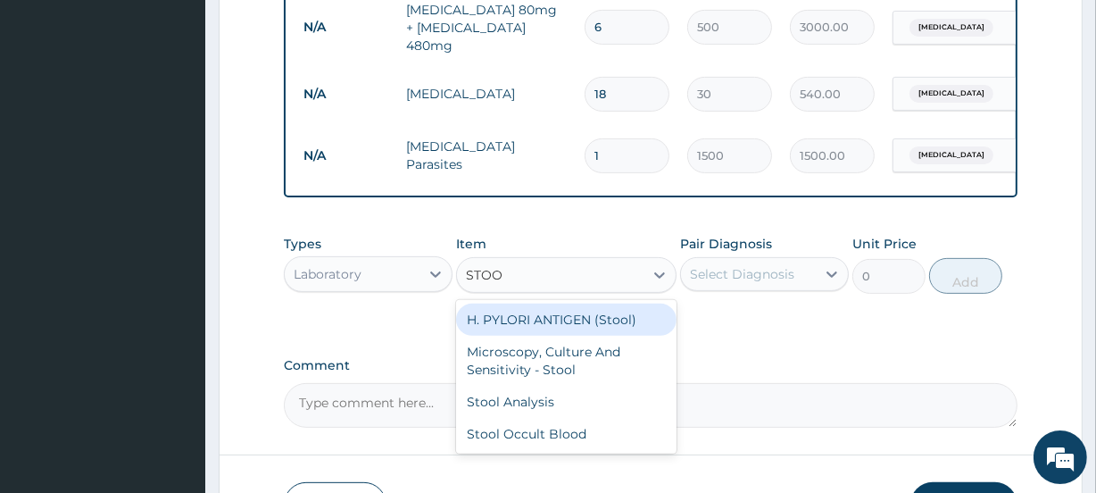
type input "STOOL"
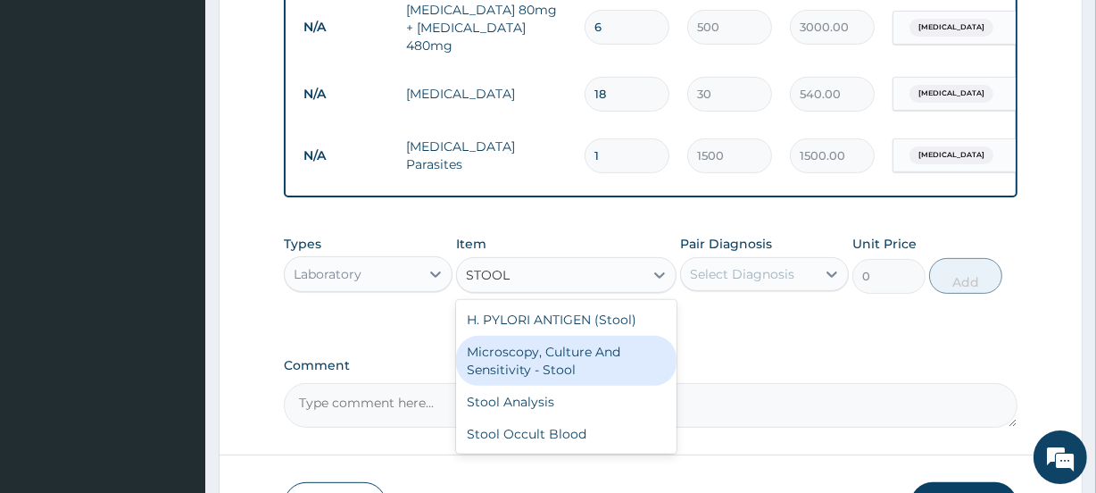
click at [580, 350] on div "Microscopy, Culture And Sensitivity - Stool" at bounding box center [566, 361] width 220 height 50
type input "6000"
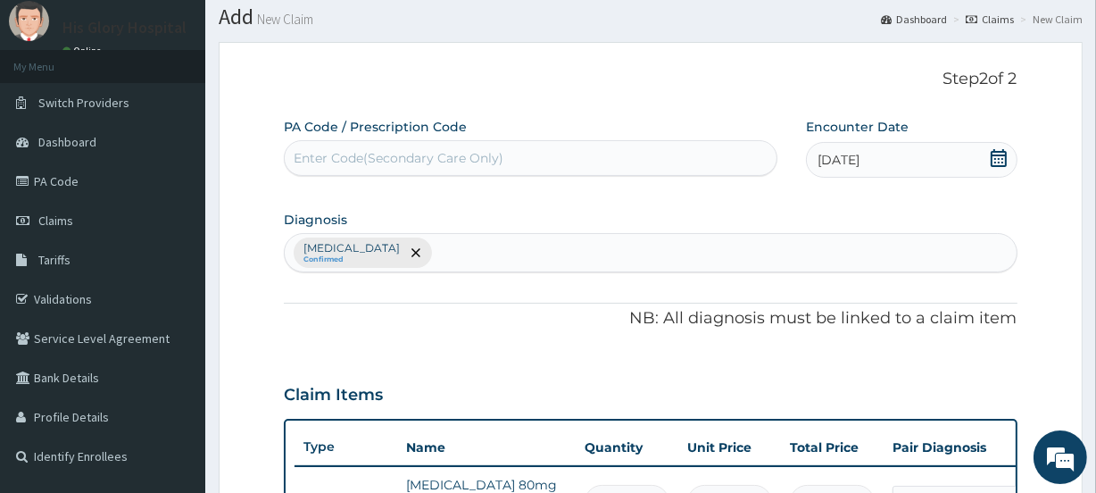
scroll to position [41, 0]
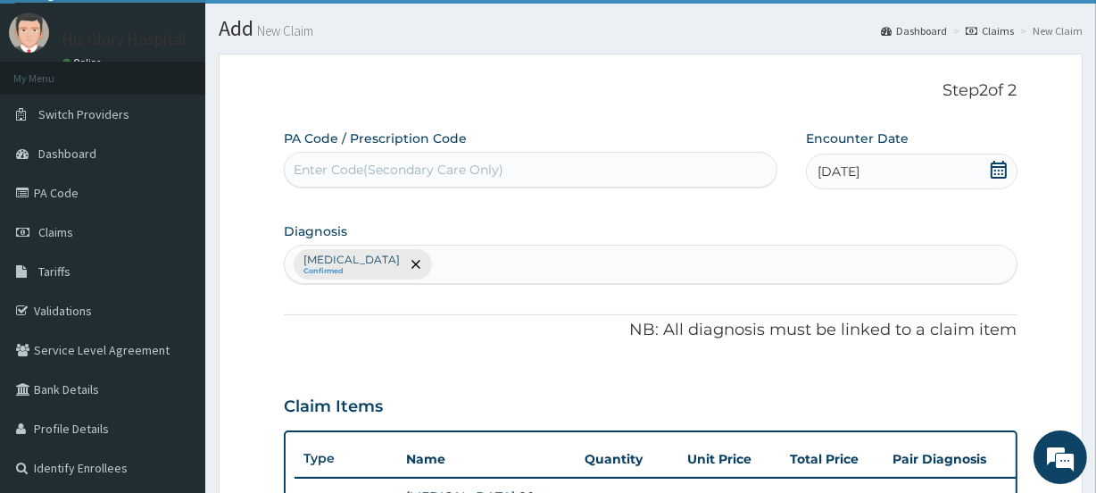
click at [445, 274] on div "Malaria Confirmed" at bounding box center [650, 263] width 731 height 37
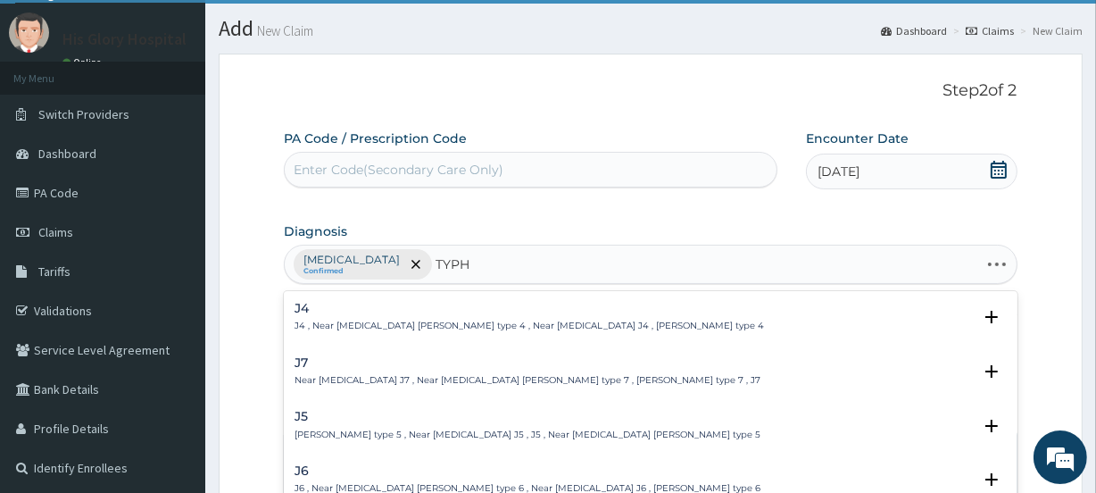
type input "TYPHO"
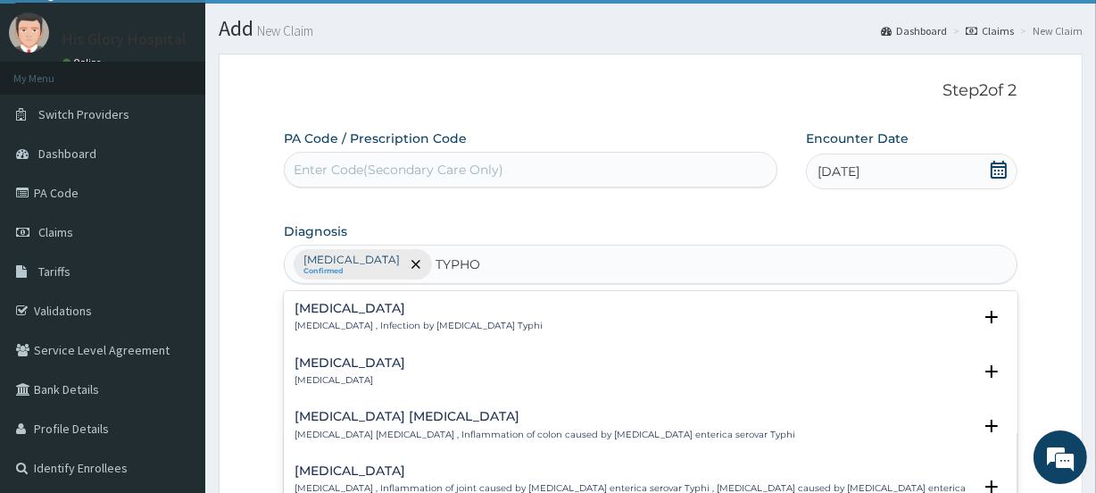
click at [358, 339] on div "Typhoid fever Typhoid fever , Infection by Salmonella Typhi Select Status Query…" at bounding box center [650, 322] width 711 height 40
click at [375, 322] on p "Typhoid fever , Infection by Salmonella Typhi" at bounding box center [419, 326] width 248 height 12
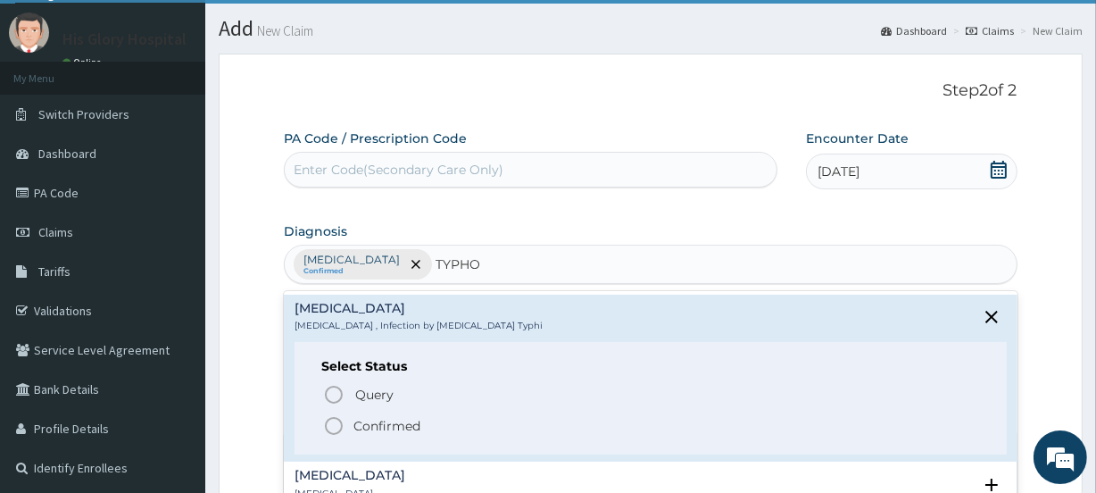
click at [348, 423] on span "Confirmed" at bounding box center [651, 425] width 656 height 21
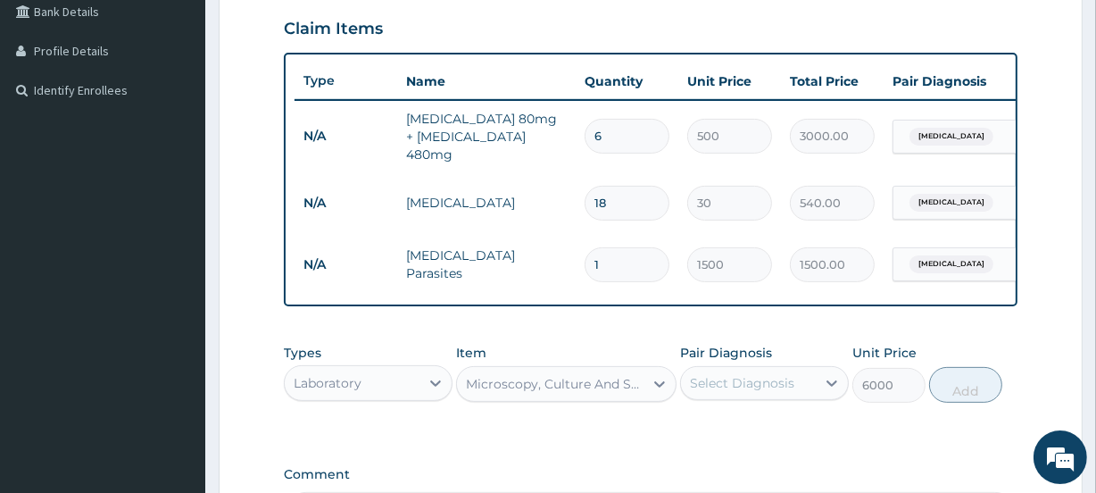
scroll to position [446, 0]
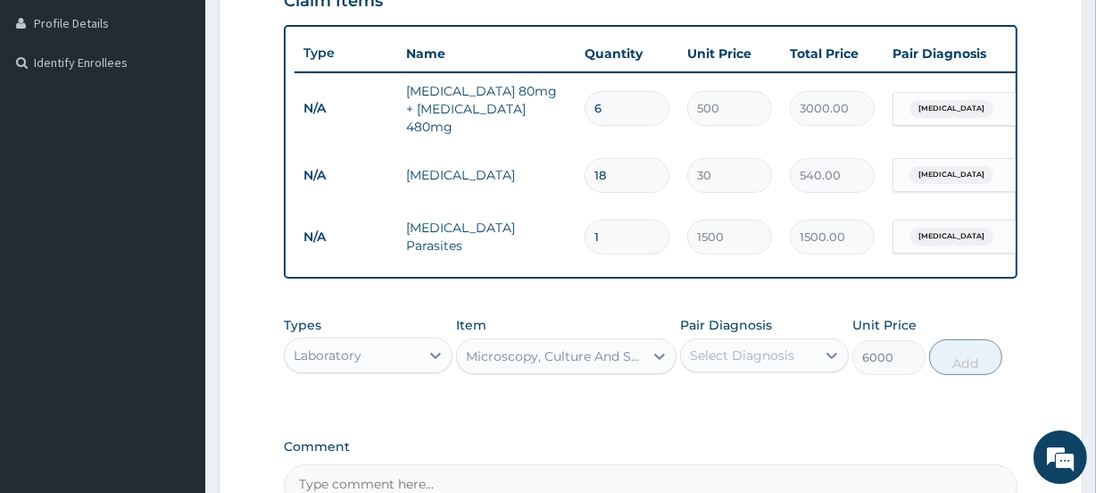
click at [727, 360] on div "Select Diagnosis" at bounding box center [742, 355] width 104 height 18
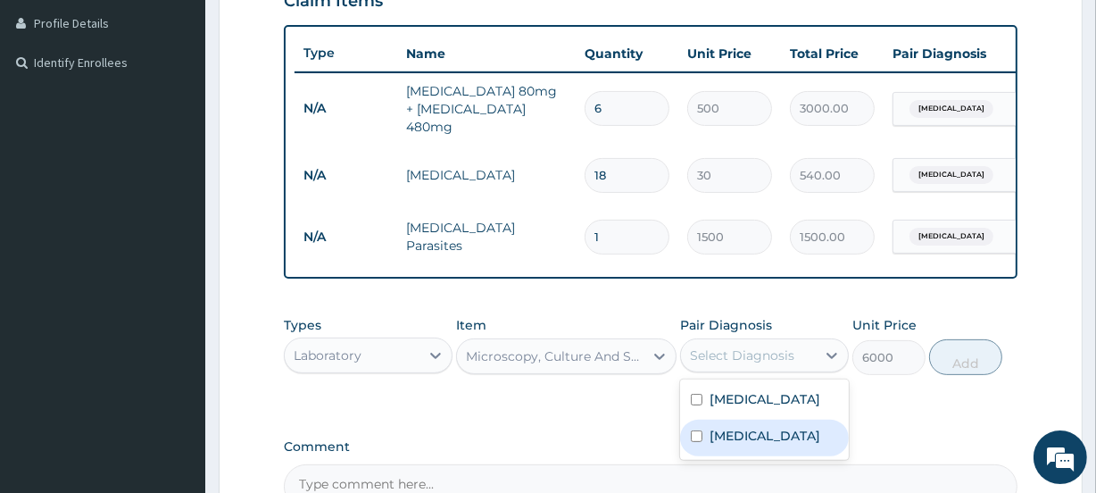
click at [732, 432] on label "Typhoid fever" at bounding box center [765, 436] width 111 height 18
checkbox input "true"
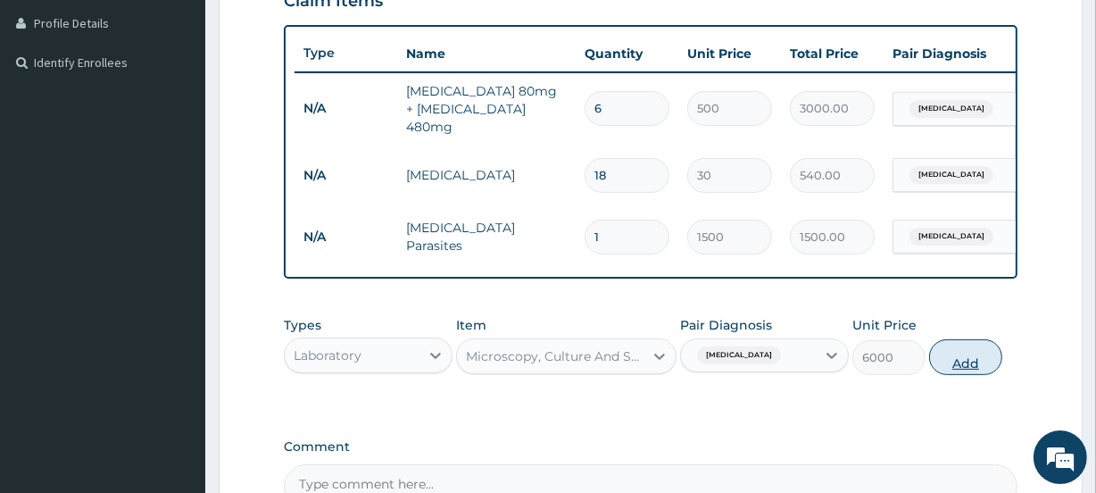
click at [955, 362] on button "Add" at bounding box center [965, 357] width 73 height 36
type input "0"
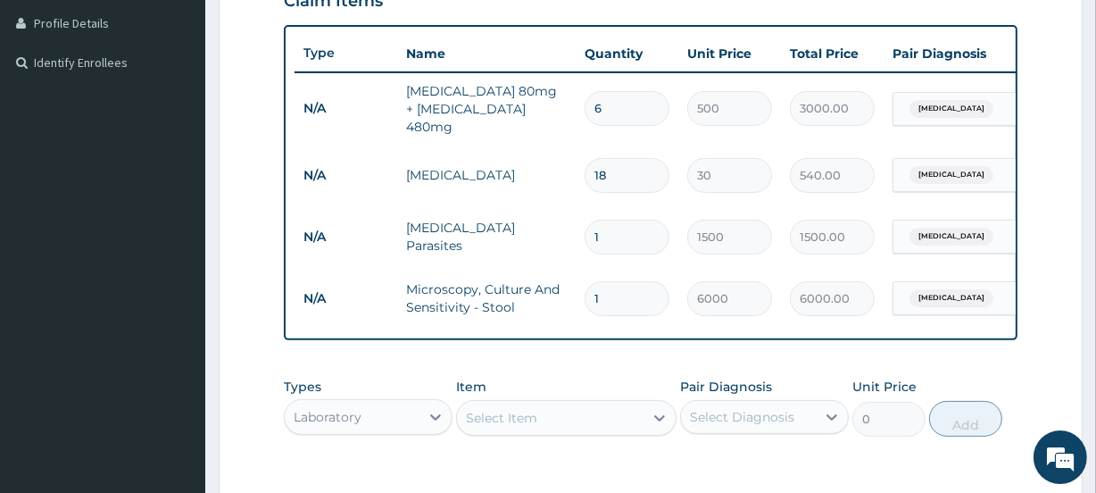
click at [609, 412] on div "Select Item" at bounding box center [550, 417] width 186 height 29
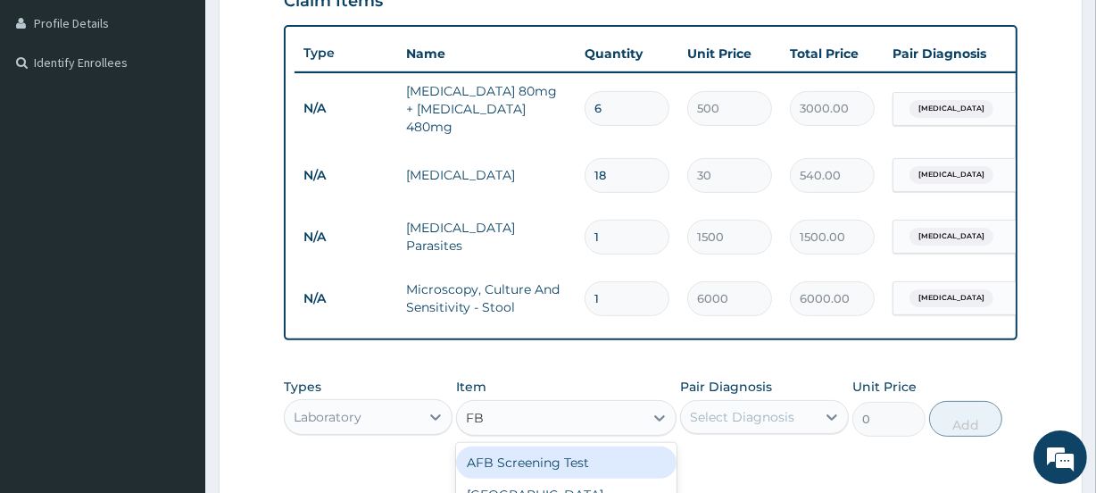
type input "FBC"
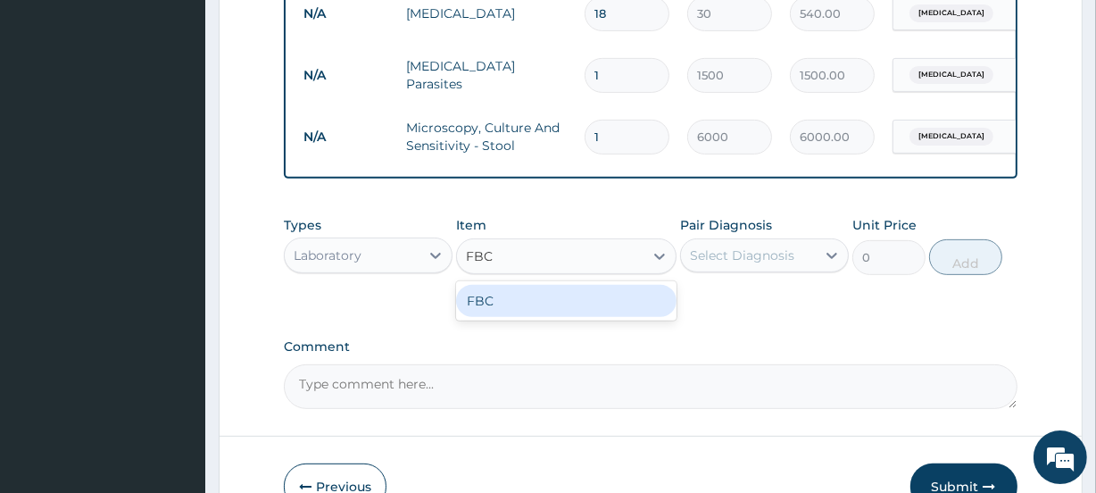
scroll to position [609, 0]
click at [594, 306] on div "FBC" at bounding box center [566, 300] width 220 height 32
type input "5000"
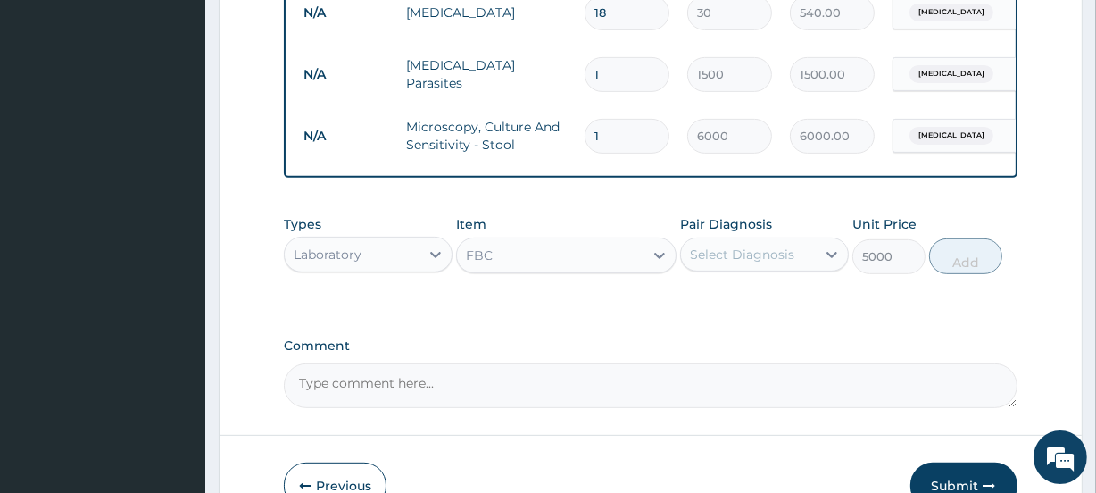
click at [715, 254] on div "Select Diagnosis" at bounding box center [742, 254] width 104 height 18
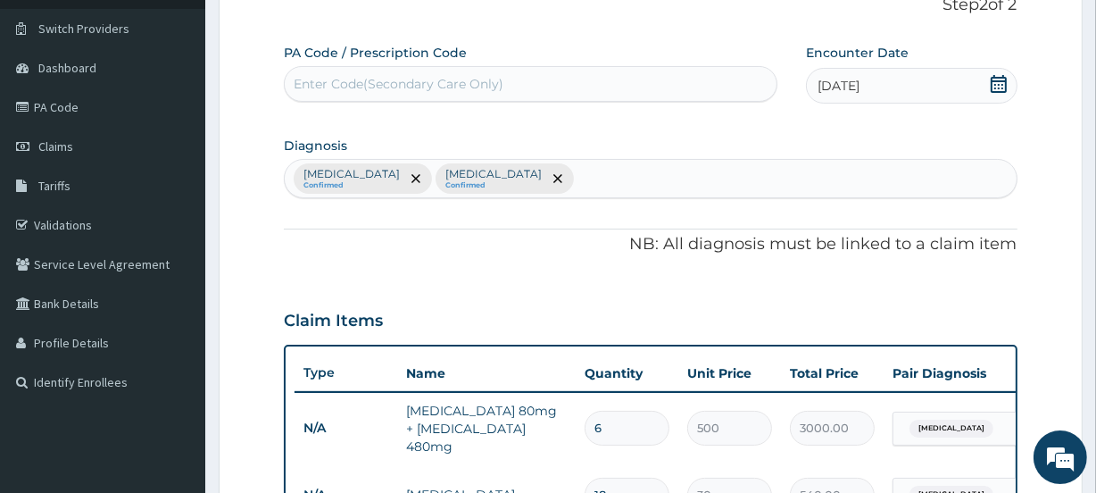
scroll to position [122, 0]
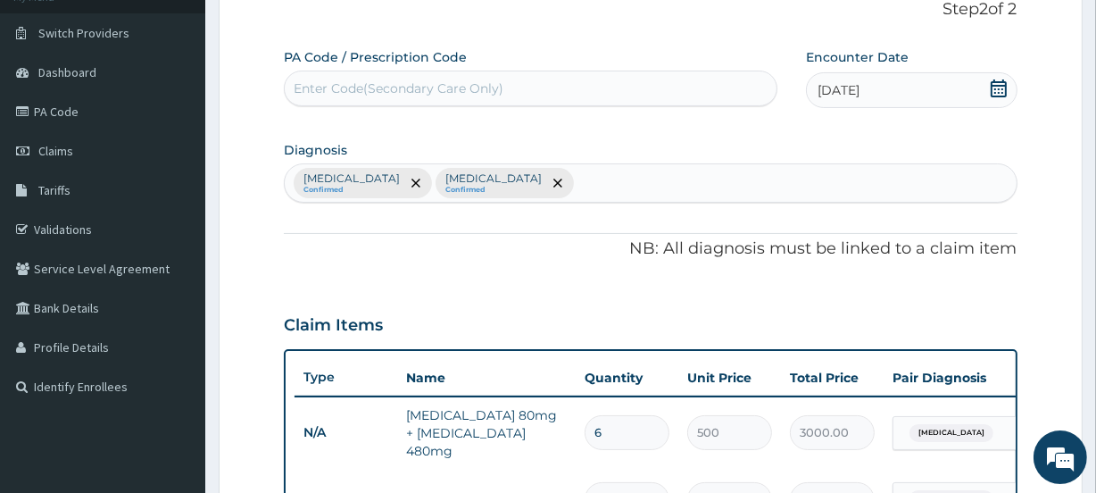
click at [537, 179] on div "Malaria Confirmed Typhoid fever Confirmed" at bounding box center [650, 182] width 731 height 37
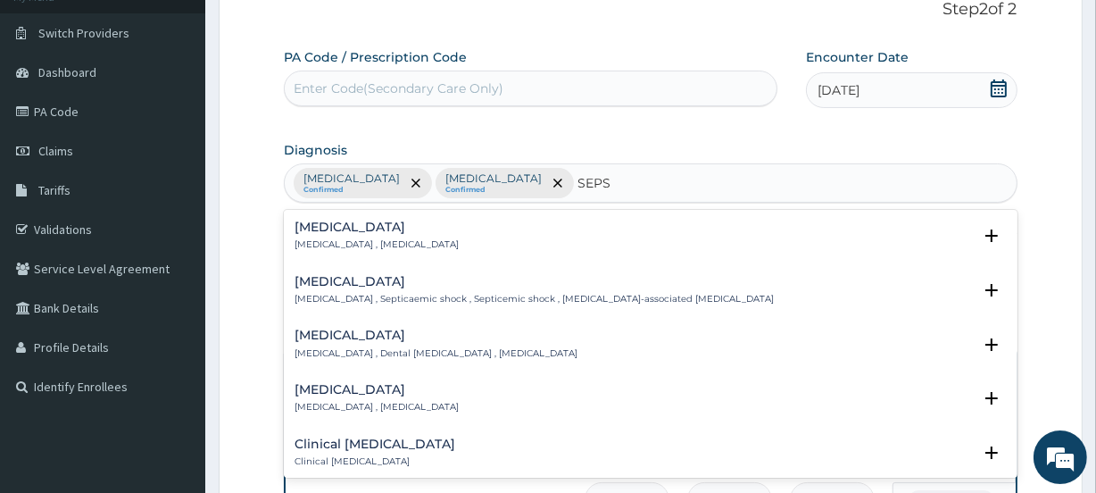
type input "SEPSI"
click at [357, 233] on h4 "Sepsis" at bounding box center [377, 226] width 164 height 13
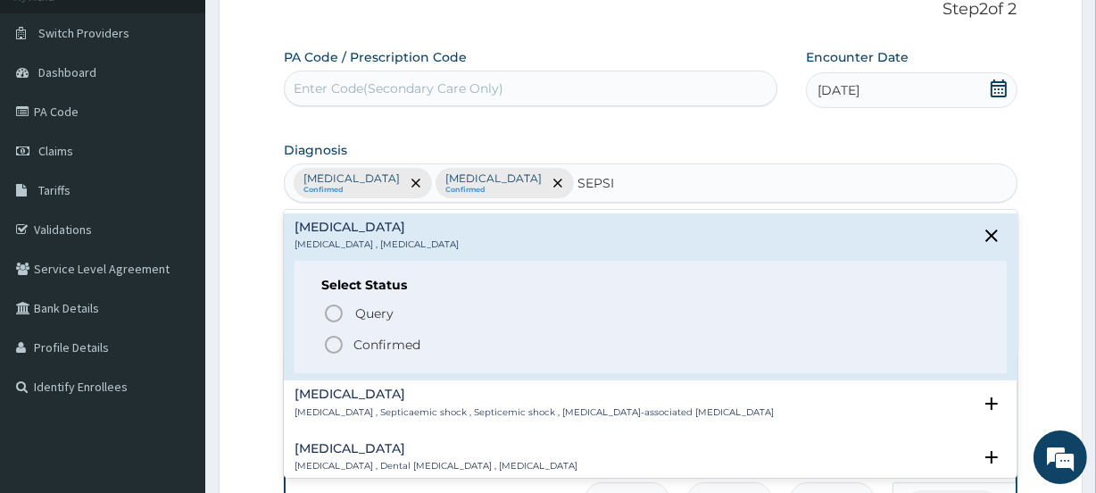
click at [366, 338] on p "Confirmed" at bounding box center [386, 345] width 67 height 18
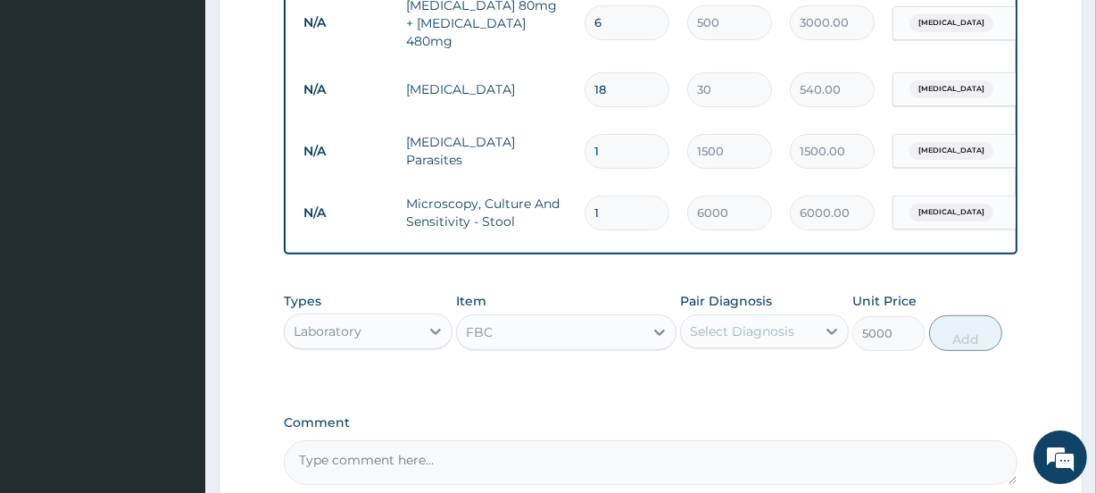
scroll to position [690, 0]
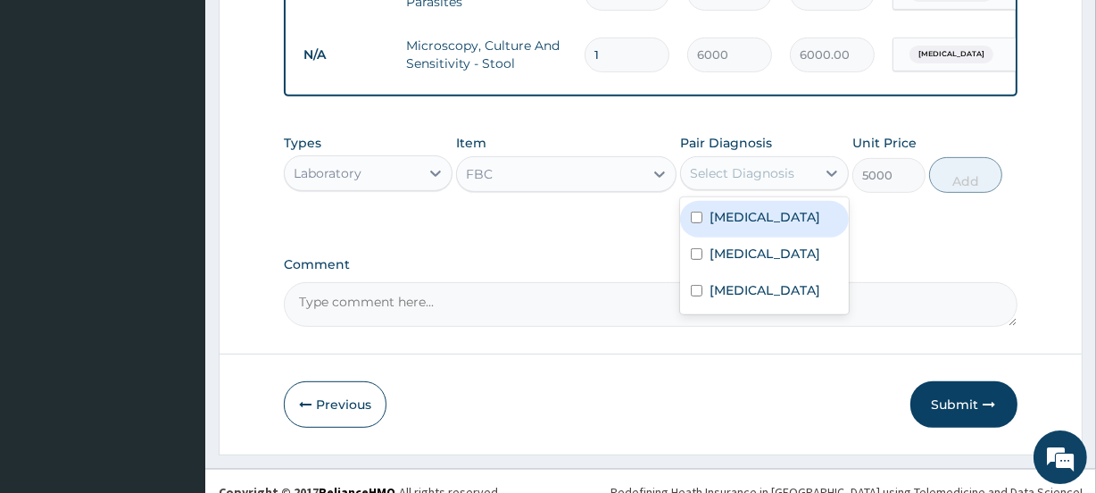
click at [717, 182] on div "Select Diagnosis" at bounding box center [742, 173] width 104 height 18
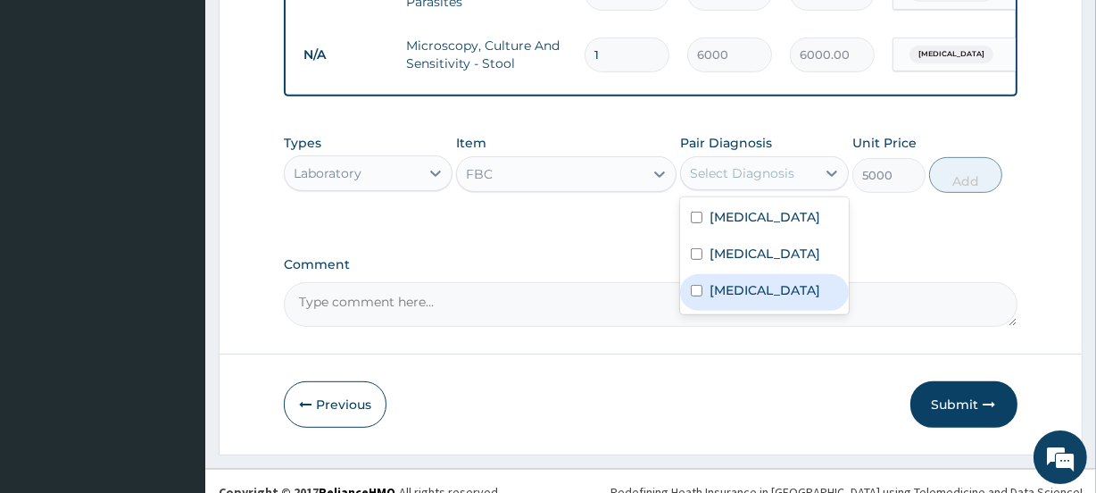
click at [725, 285] on label "Sepsis" at bounding box center [765, 290] width 111 height 18
checkbox input "true"
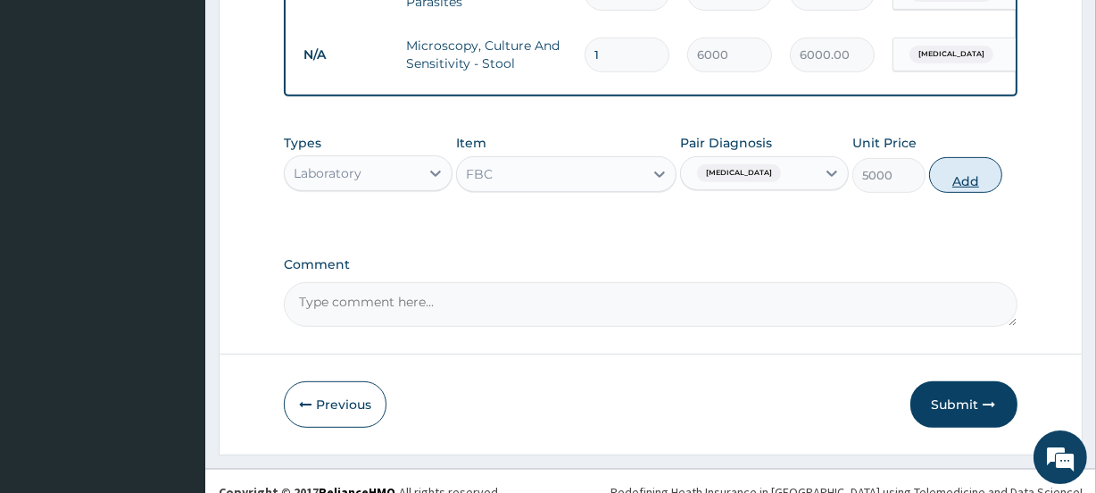
click at [961, 178] on button "Add" at bounding box center [965, 175] width 73 height 36
type input "0"
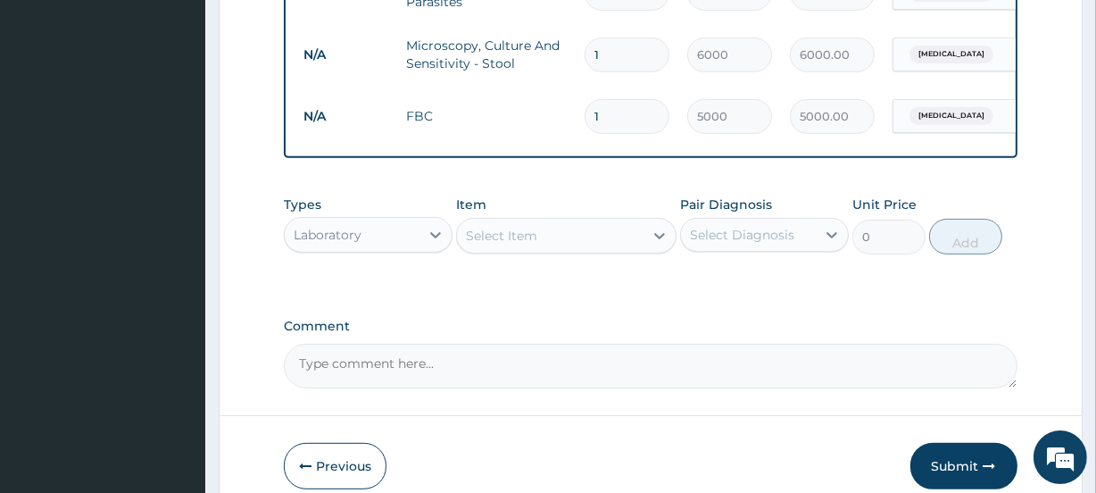
scroll to position [776, 0]
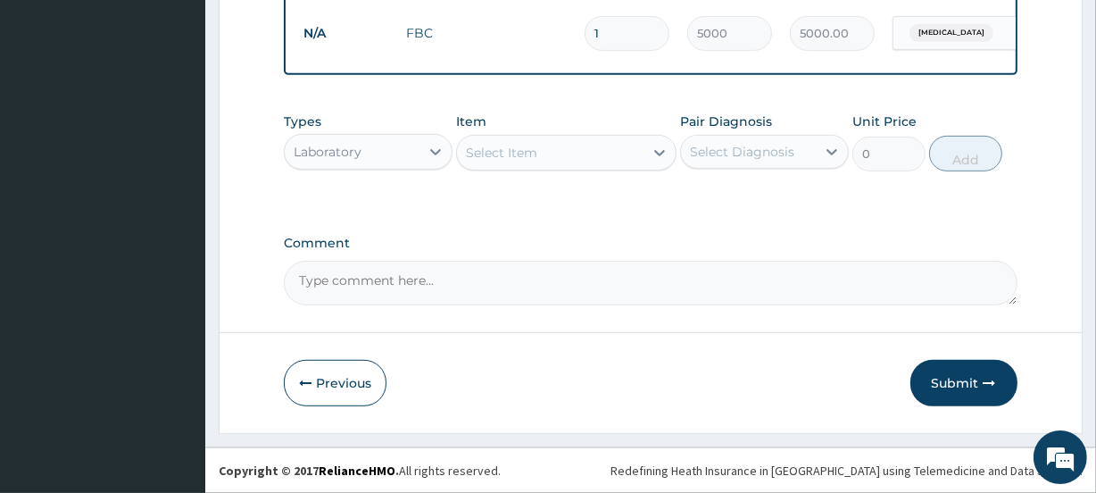
click at [382, 145] on div "Laboratory" at bounding box center [352, 151] width 135 height 29
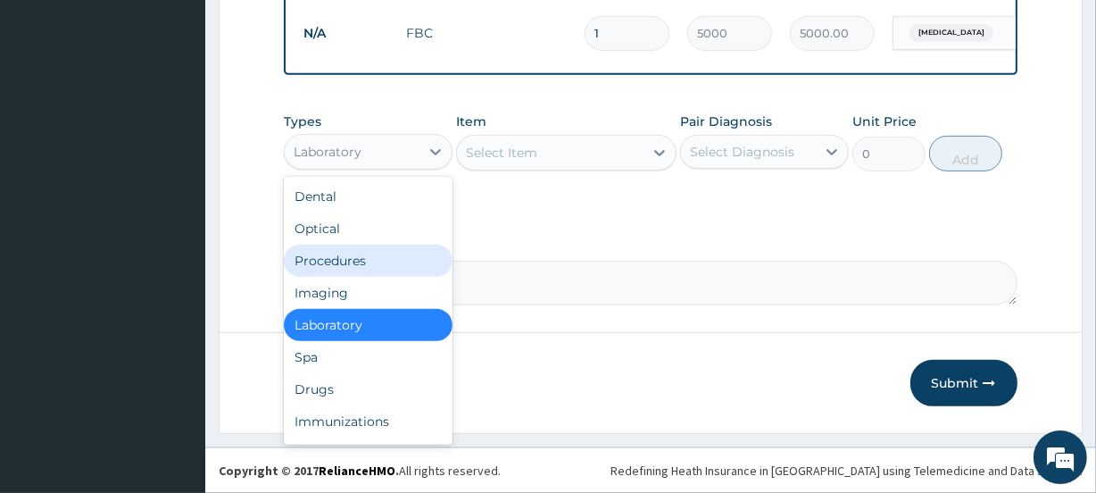
click at [375, 266] on div "Procedures" at bounding box center [368, 261] width 169 height 32
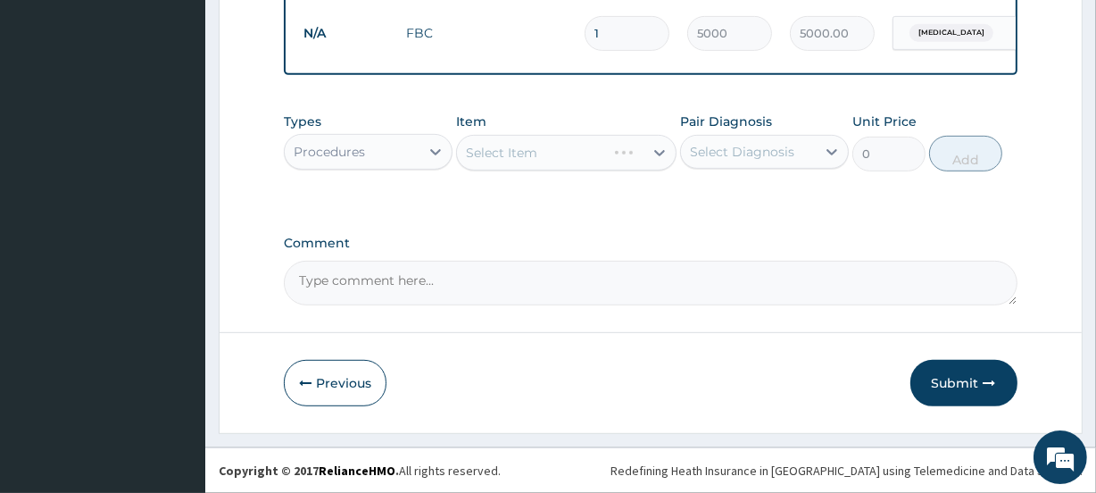
click at [592, 154] on div "Select Item" at bounding box center [566, 153] width 220 height 36
click at [659, 150] on icon at bounding box center [660, 153] width 18 height 18
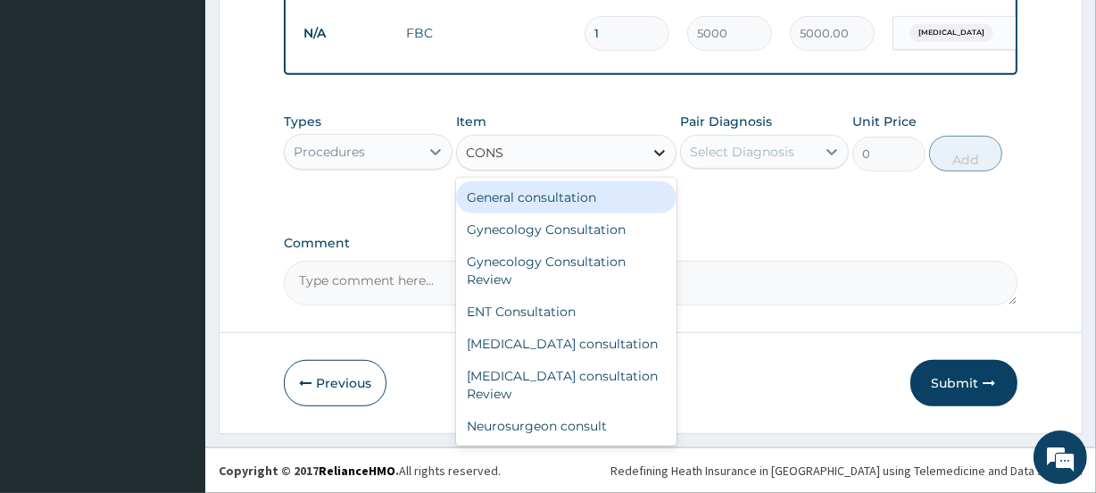
type input "CONSU"
click at [622, 203] on div "General consultation" at bounding box center [566, 197] width 220 height 32
type input "4000"
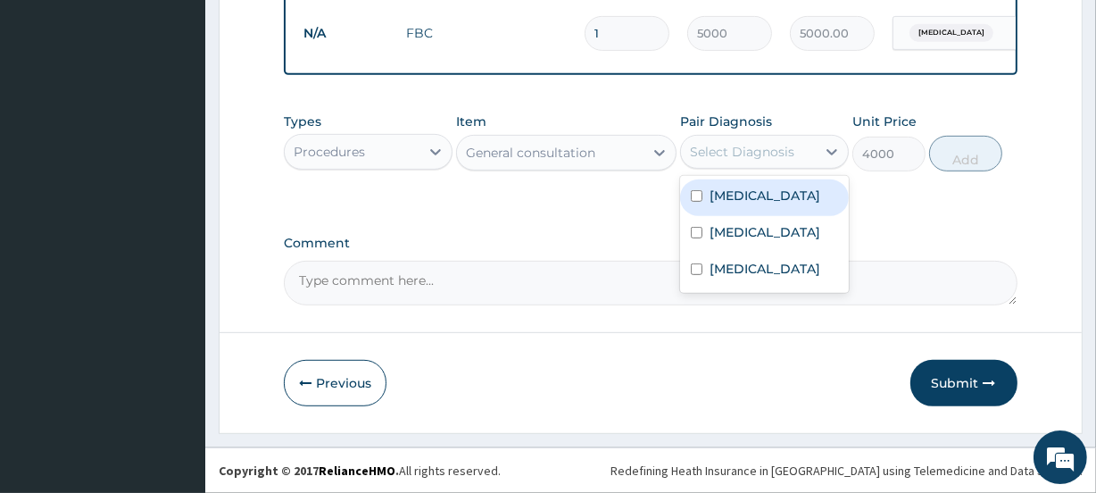
click at [732, 167] on div "Select Diagnosis" at bounding box center [764, 152] width 169 height 34
click at [730, 195] on label "Malaria" at bounding box center [765, 196] width 111 height 18
checkbox input "true"
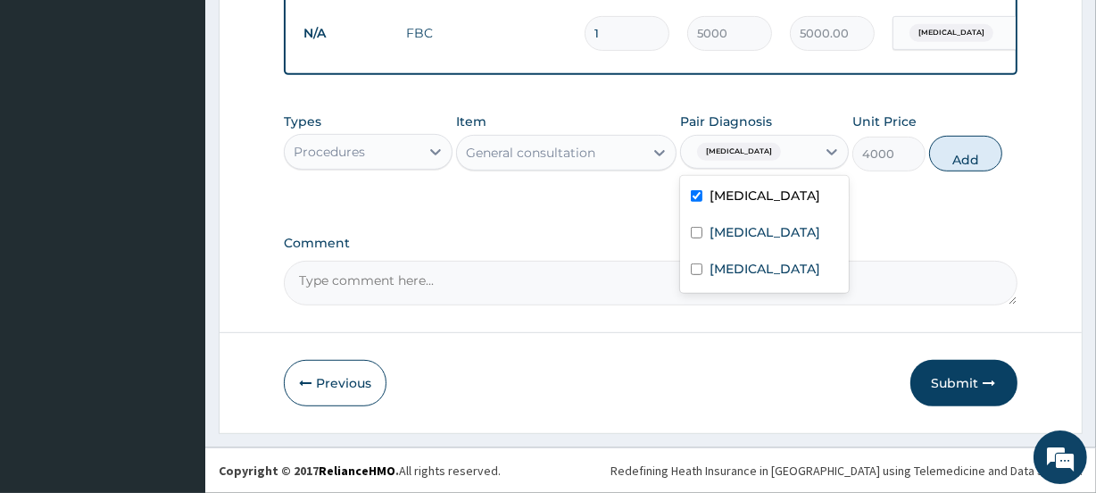
click at [951, 161] on button "Add" at bounding box center [965, 154] width 73 height 36
type input "0"
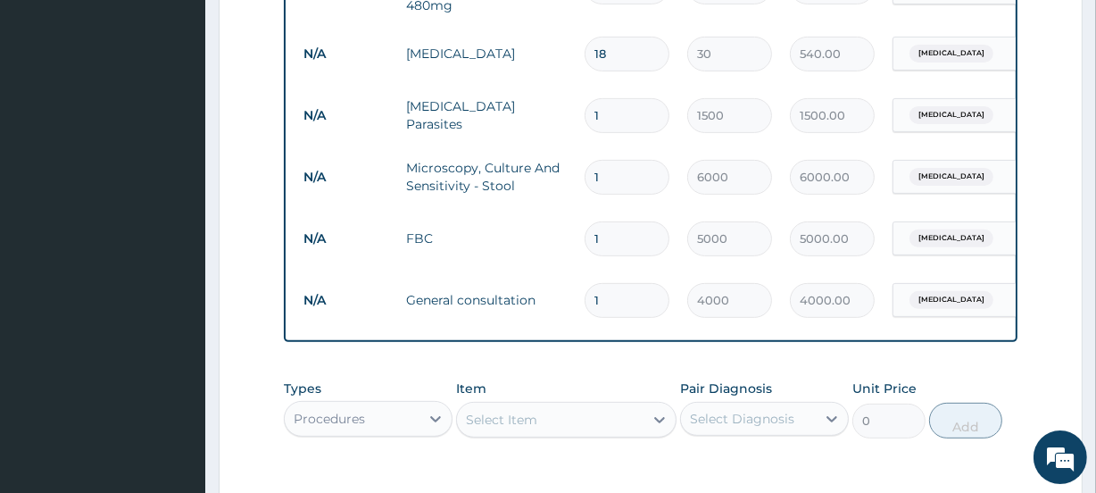
scroll to position [838, 0]
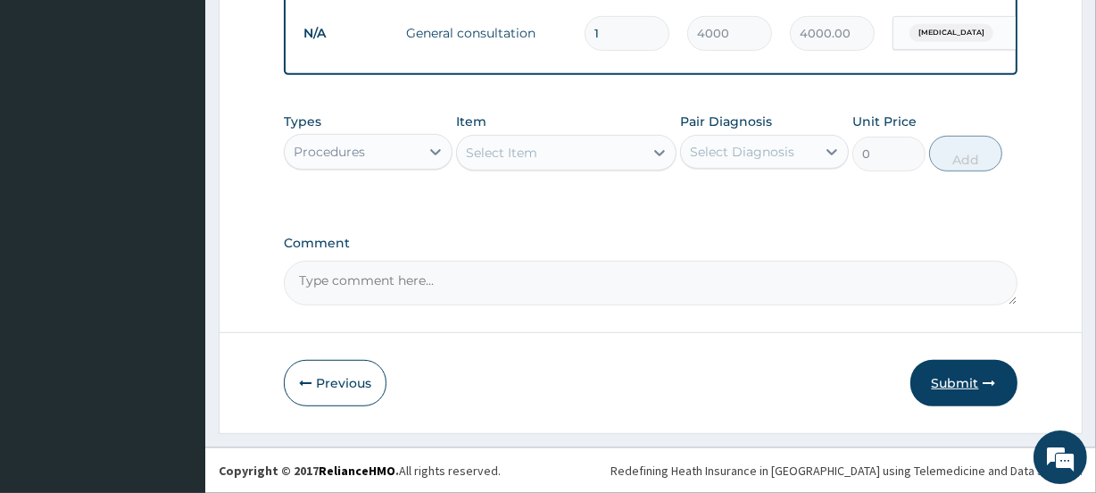
click at [982, 395] on button "Submit" at bounding box center [964, 383] width 107 height 46
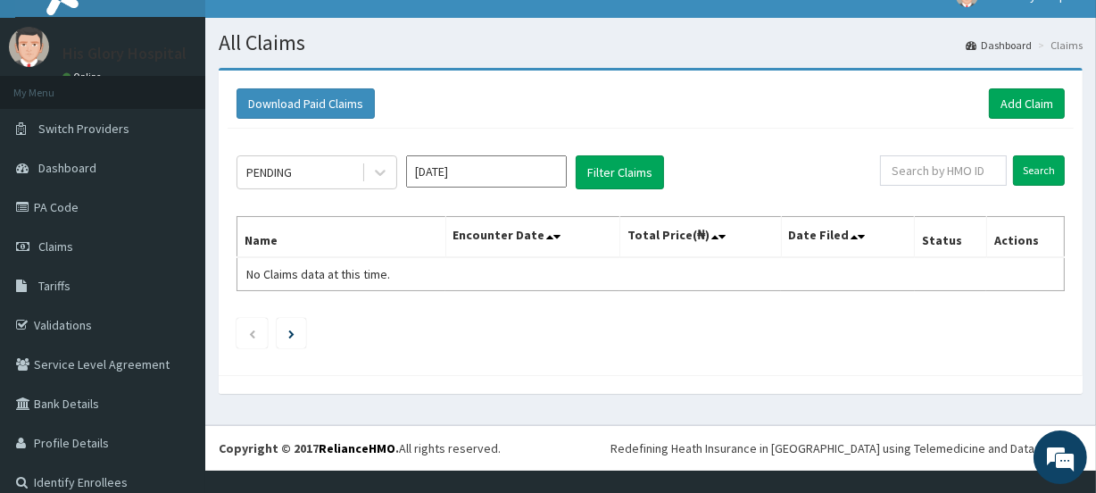
scroll to position [40, 0]
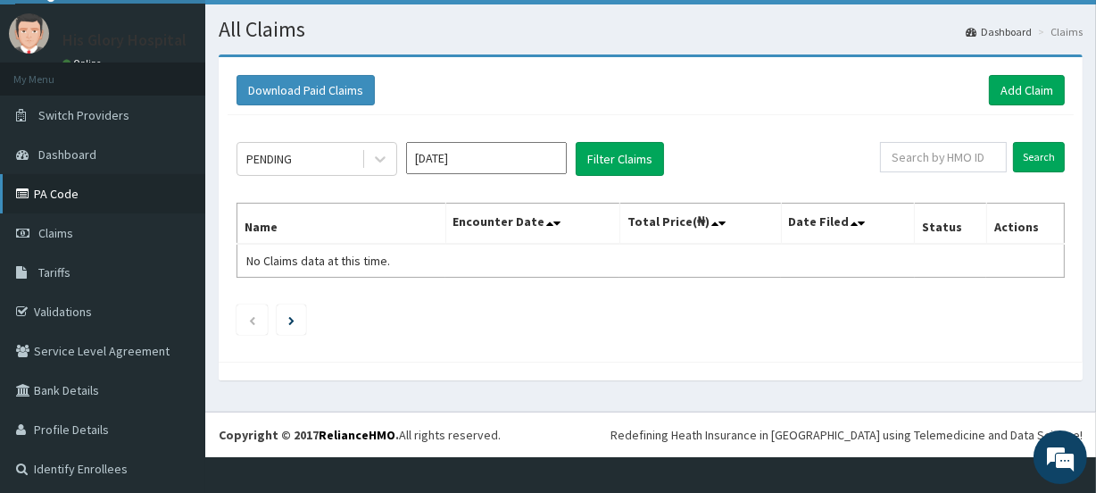
click at [75, 195] on link "PA Code" at bounding box center [102, 193] width 205 height 39
